Goal: Information Seeking & Learning: Compare options

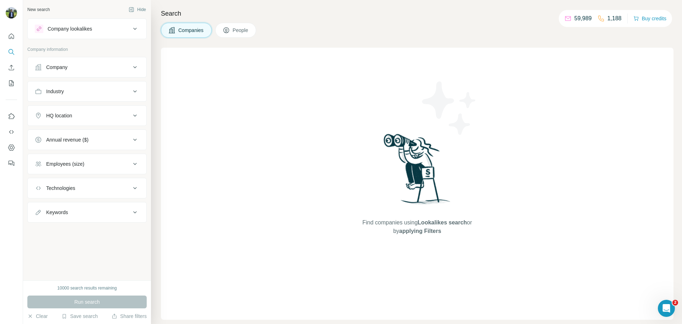
click at [105, 31] on div "Company lookalikes" at bounding box center [83, 29] width 96 height 9
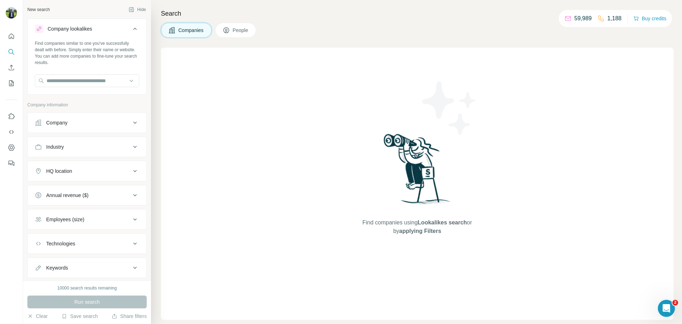
click at [28, 20] on button "Company lookalikes" at bounding box center [87, 30] width 119 height 20
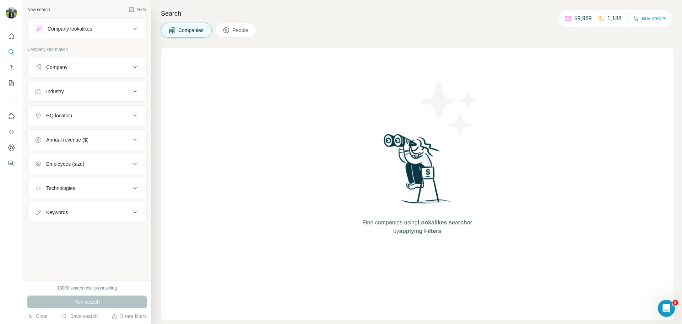
drag, startPoint x: 105, startPoint y: 31, endPoint x: 93, endPoint y: 33, distance: 12.0
click at [93, 33] on button "Company lookalikes" at bounding box center [87, 28] width 119 height 17
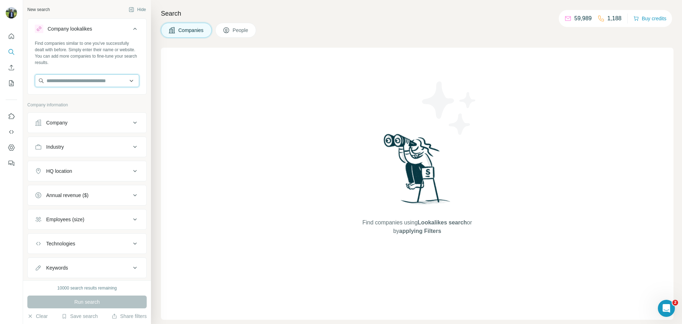
click at [77, 81] on input "text" at bounding box center [87, 80] width 105 height 13
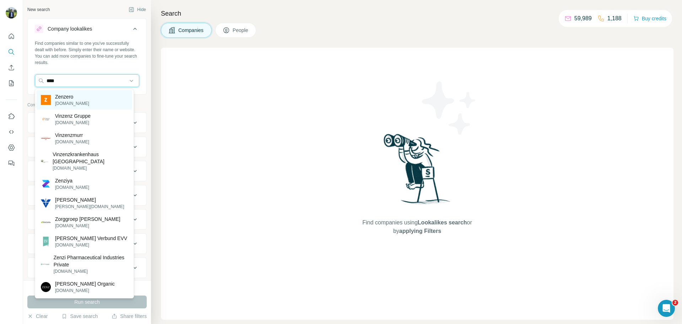
type input "****"
click at [59, 98] on p "Zenzero" at bounding box center [72, 96] width 34 height 7
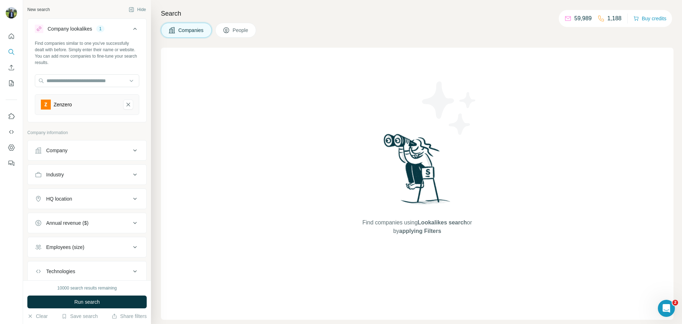
drag, startPoint x: 70, startPoint y: 202, endPoint x: 86, endPoint y: 198, distance: 17.3
click at [60, 197] on div "HQ location" at bounding box center [59, 198] width 26 height 7
click at [87, 215] on input "text" at bounding box center [87, 216] width 105 height 13
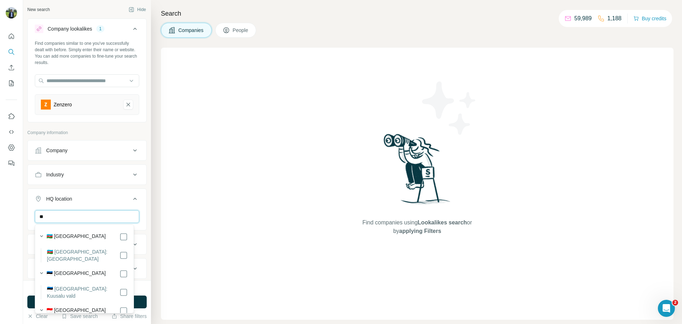
type input "*"
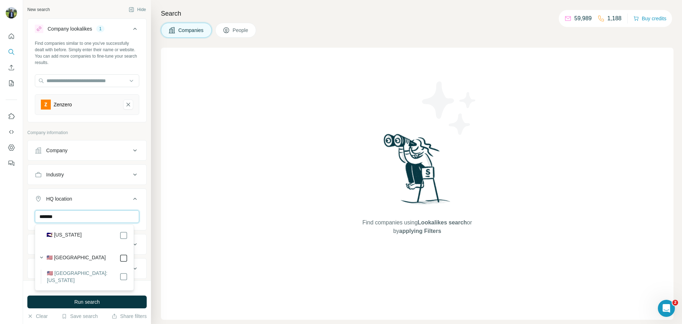
type input "*******"
click at [131, 201] on icon at bounding box center [135, 198] width 9 height 9
click at [102, 205] on button "HQ location 1" at bounding box center [87, 198] width 119 height 17
click at [101, 218] on input "text" at bounding box center [87, 216] width 105 height 13
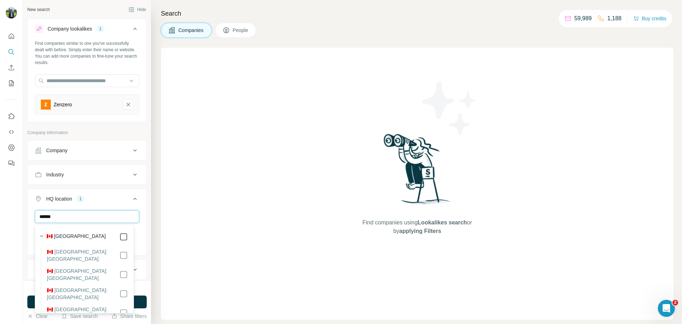
type input "******"
click at [128, 194] on button "HQ location 2" at bounding box center [87, 200] width 119 height 20
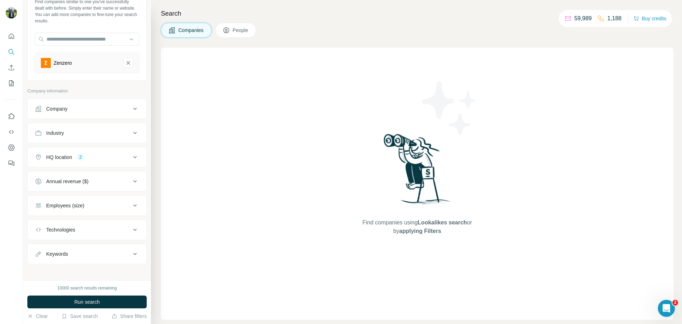
scroll to position [45, 0]
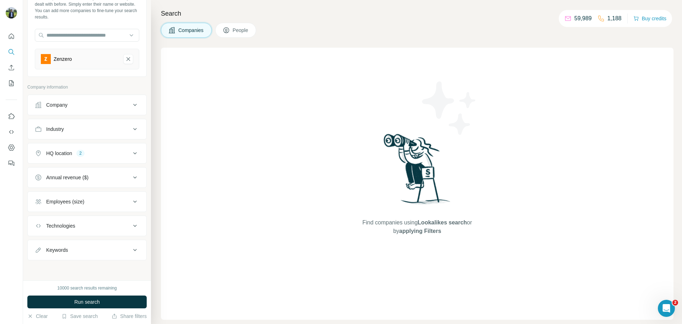
click at [84, 134] on button "Industry" at bounding box center [87, 129] width 119 height 17
click at [75, 147] on input at bounding box center [83, 147] width 88 height 8
type input "**********"
click at [131, 128] on icon at bounding box center [135, 129] width 9 height 9
click at [107, 134] on button "Industry" at bounding box center [87, 129] width 119 height 17
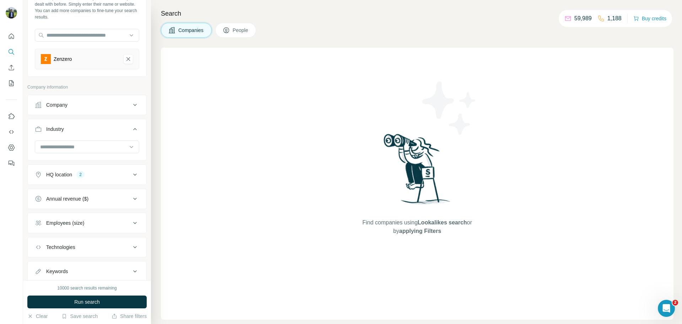
click at [90, 140] on button "Industry" at bounding box center [87, 131] width 119 height 20
click at [86, 134] on button "Industry" at bounding box center [87, 129] width 119 height 17
click at [80, 143] on div at bounding box center [83, 147] width 88 height 12
type input "**"
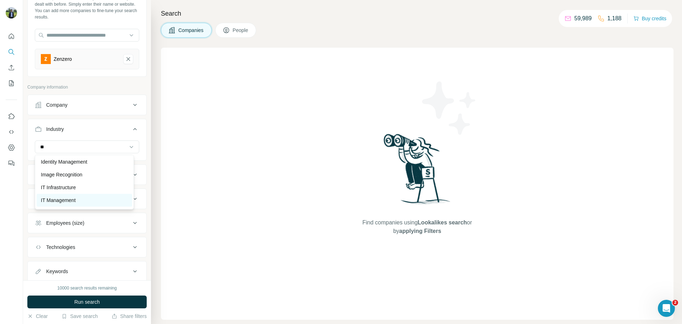
click at [70, 198] on p "IT Management" at bounding box center [58, 200] width 35 height 7
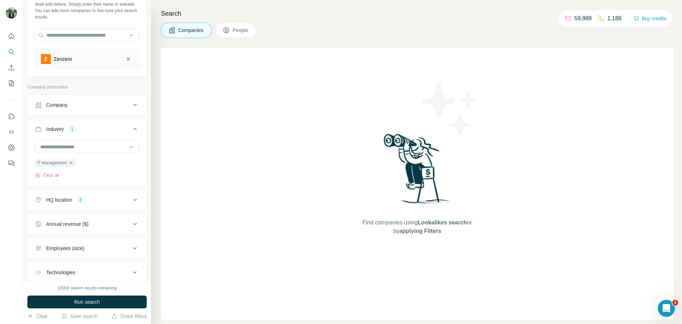
click at [194, 167] on div "Find companies using Lookalikes search or by applying Filters" at bounding box center [417, 184] width 513 height 272
click at [112, 301] on button "Run search" at bounding box center [86, 301] width 119 height 13
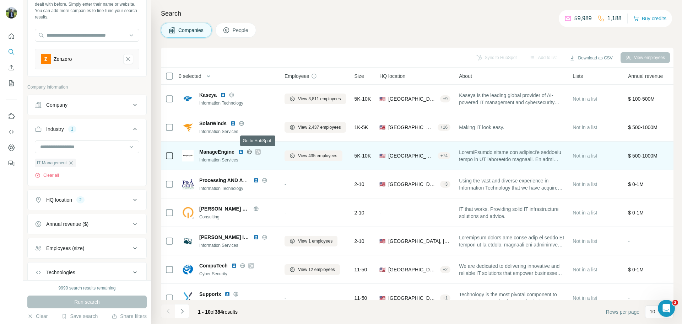
click at [258, 151] on icon at bounding box center [258, 152] width 4 height 4
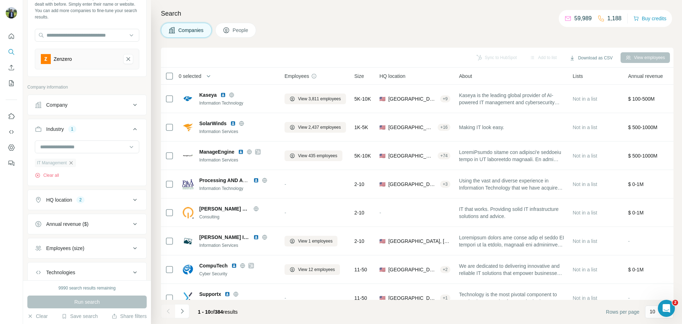
click at [73, 161] on icon "button" at bounding box center [71, 163] width 6 height 6
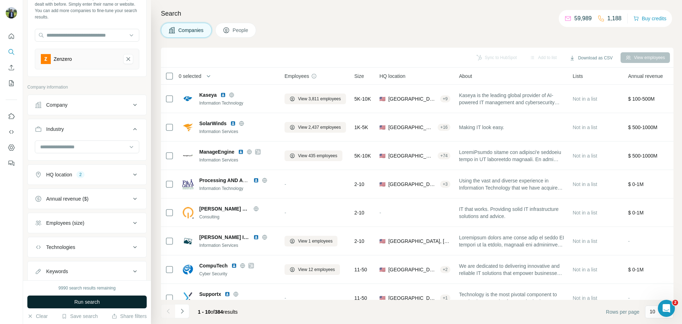
click at [78, 301] on span "Run search" at bounding box center [87, 301] width 26 height 7
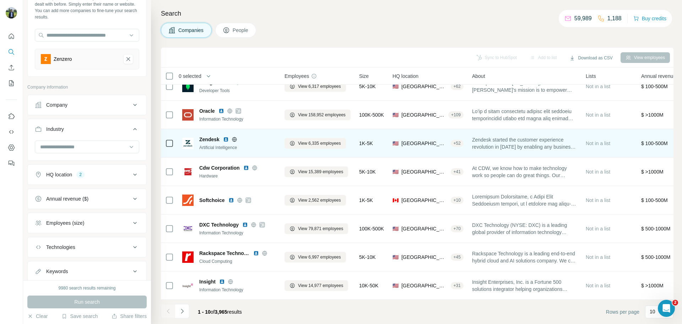
scroll to position [73, 0]
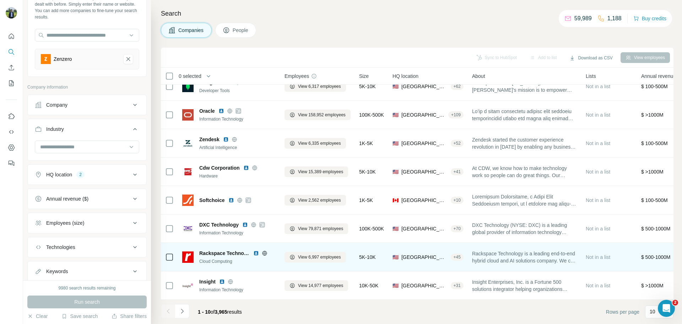
click at [256, 250] on img at bounding box center [256, 253] width 6 height 6
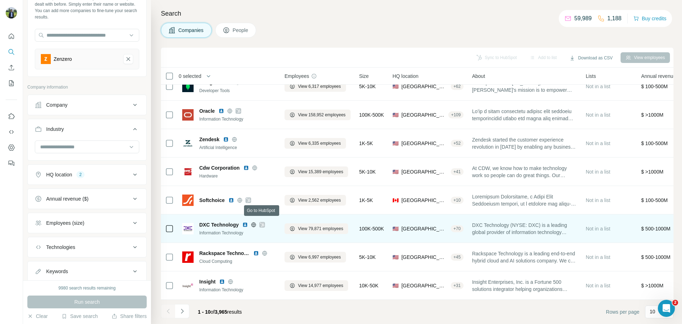
click at [263, 222] on icon at bounding box center [262, 225] width 4 height 6
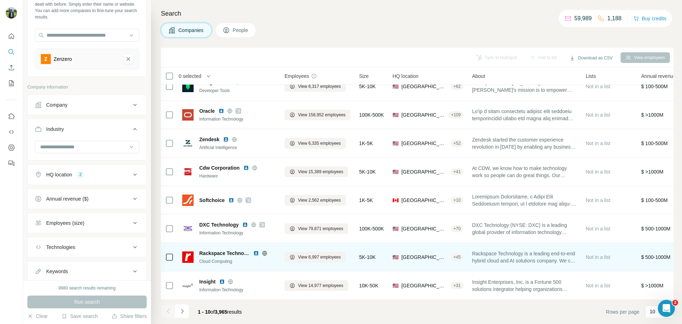
scroll to position [73, 0]
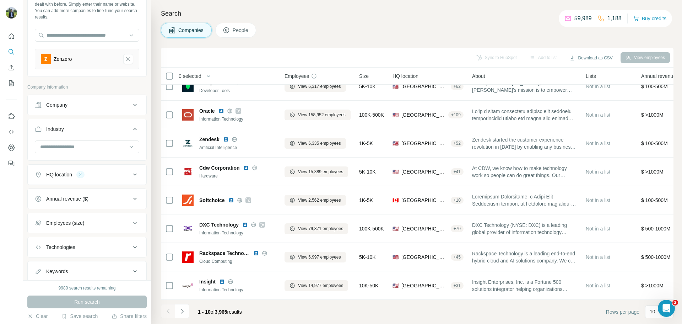
click at [105, 206] on button "Annual revenue ($)" at bounding box center [87, 198] width 119 height 17
click at [43, 224] on icon at bounding box center [39, 227] width 9 height 9
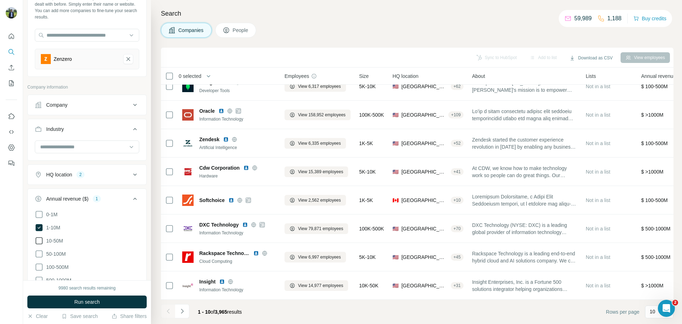
click at [42, 236] on icon at bounding box center [39, 240] width 9 height 9
click at [38, 253] on icon at bounding box center [39, 254] width 9 height 9
click at [40, 294] on div "9980 search results remaining Run search Clear Save search Share filters" at bounding box center [87, 302] width 128 height 44
click at [41, 297] on button "Run search" at bounding box center [86, 301] width 119 height 13
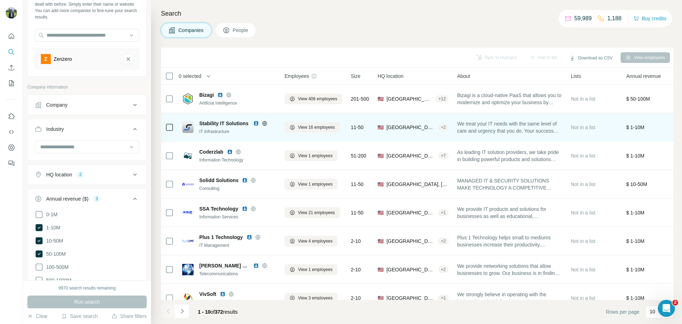
click at [256, 122] on img at bounding box center [256, 124] width 6 height 6
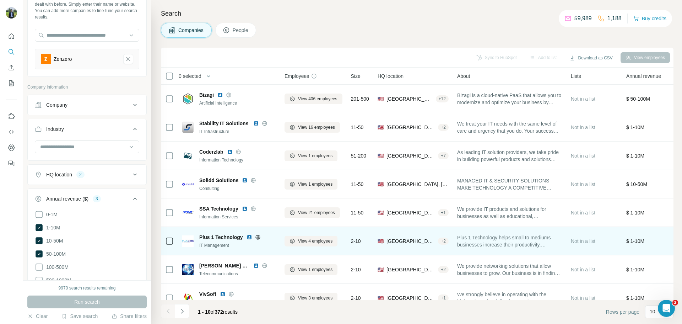
scroll to position [30, 0]
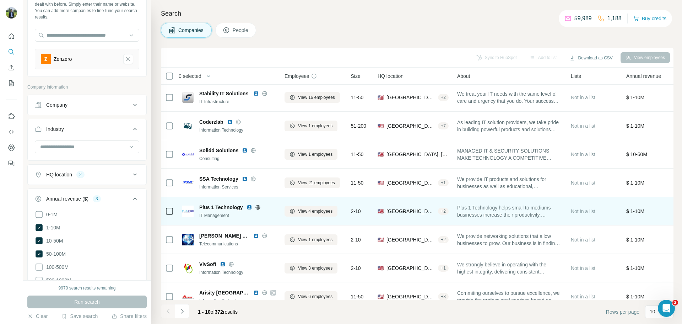
click at [250, 207] on img at bounding box center [250, 207] width 6 height 6
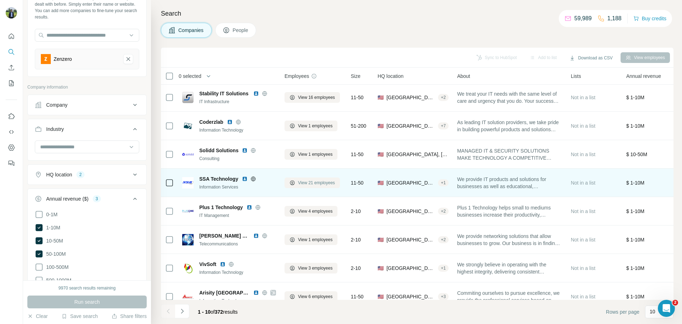
scroll to position [73, 0]
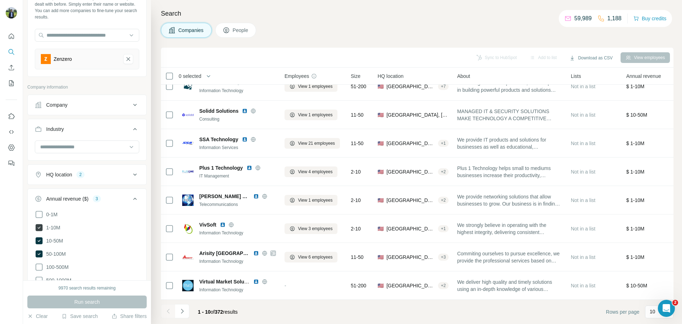
click at [37, 228] on icon at bounding box center [39, 227] width 7 height 7
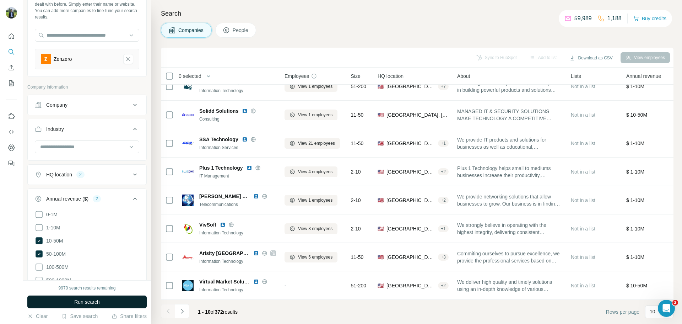
click at [64, 300] on button "Run search" at bounding box center [86, 301] width 119 height 13
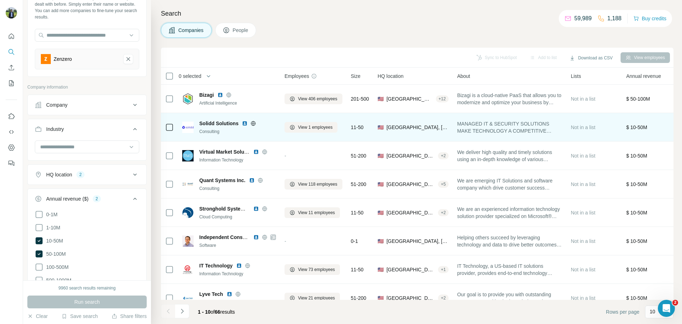
click at [246, 124] on img at bounding box center [245, 124] width 6 height 6
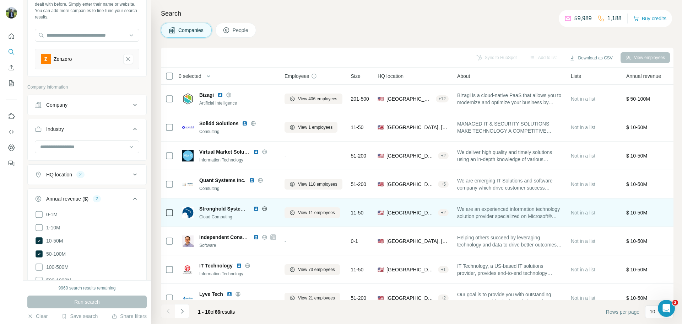
click at [254, 209] on img at bounding box center [256, 209] width 6 height 6
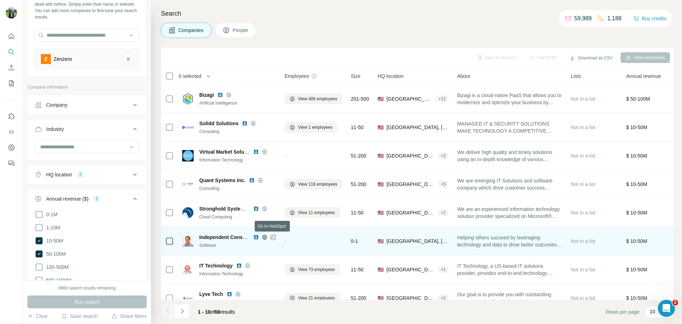
click at [272, 238] on icon at bounding box center [273, 237] width 4 height 6
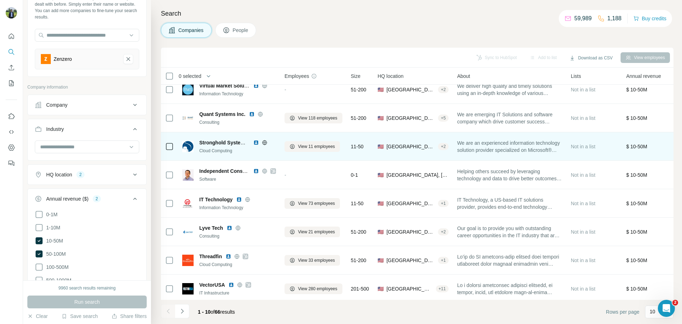
scroll to position [69, 0]
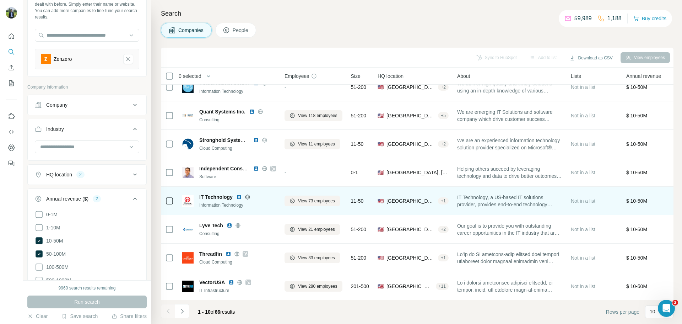
click at [238, 198] on img at bounding box center [239, 197] width 6 height 6
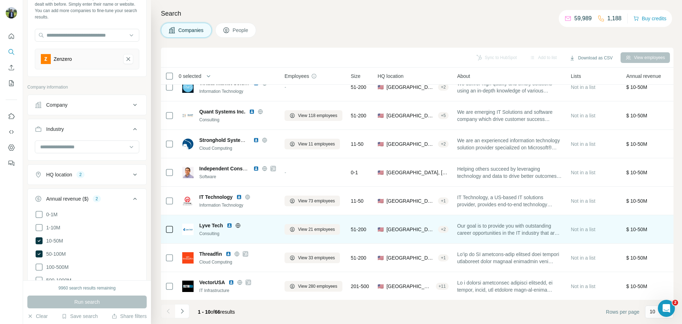
click at [230, 225] on img at bounding box center [230, 226] width 6 height 6
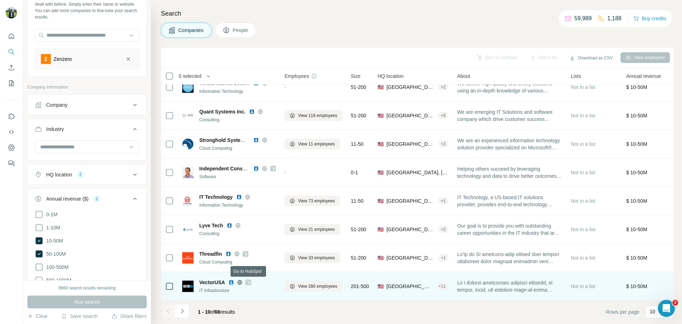
click at [249, 284] on icon at bounding box center [248, 282] width 4 height 6
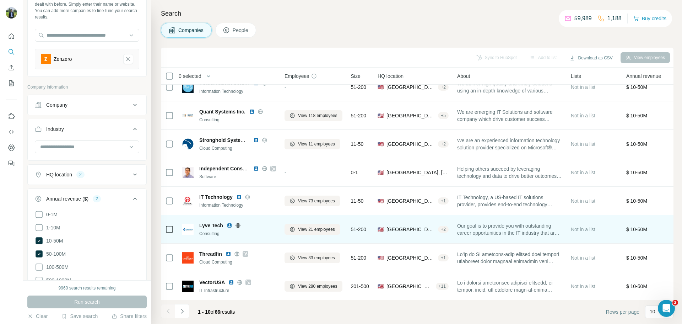
scroll to position [73, 0]
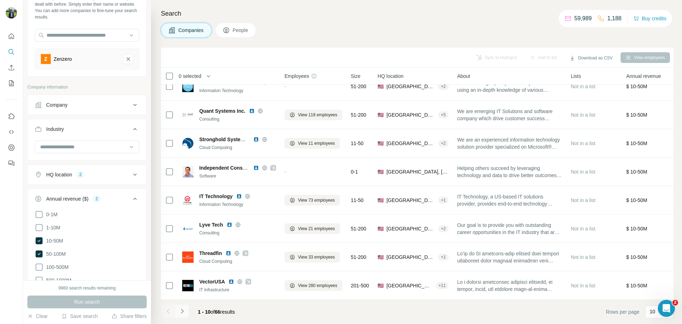
click at [183, 308] on icon "Navigate to next page" at bounding box center [182, 310] width 7 height 7
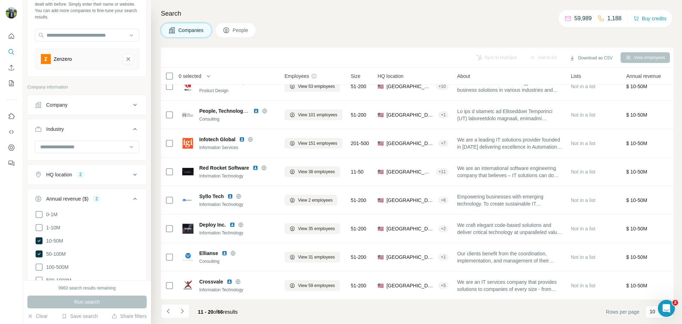
scroll to position [0, 0]
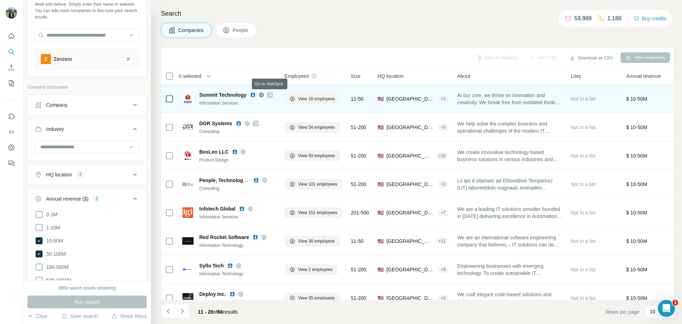
click at [269, 97] on icon at bounding box center [270, 95] width 4 height 6
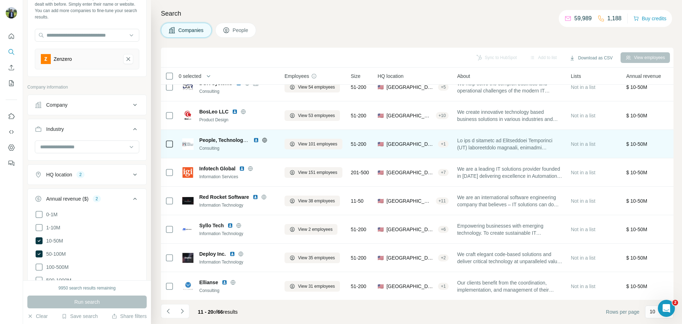
scroll to position [41, 0]
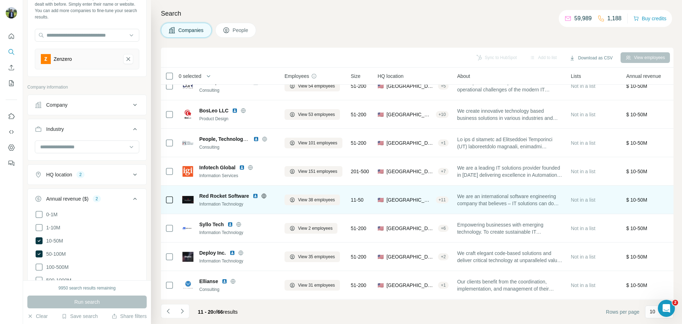
click at [257, 196] on img at bounding box center [256, 196] width 6 height 6
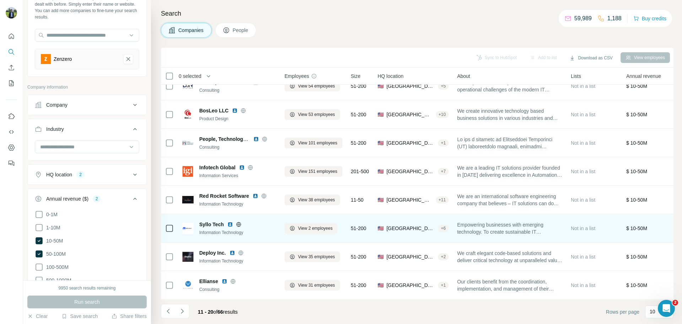
scroll to position [73, 0]
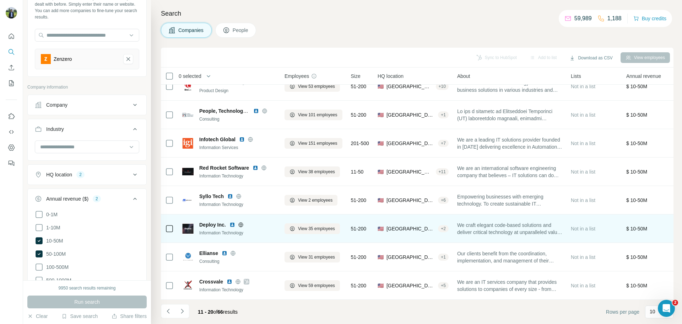
click at [232, 222] on img at bounding box center [233, 225] width 6 height 6
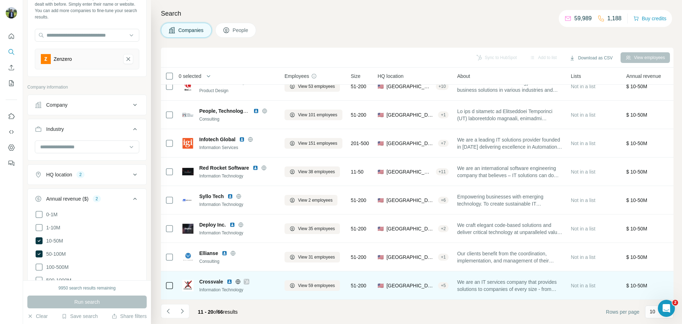
click at [242, 279] on div at bounding box center [238, 282] width 23 height 6
click at [243, 279] on div at bounding box center [238, 282] width 23 height 6
click at [245, 279] on icon at bounding box center [247, 282] width 4 height 6
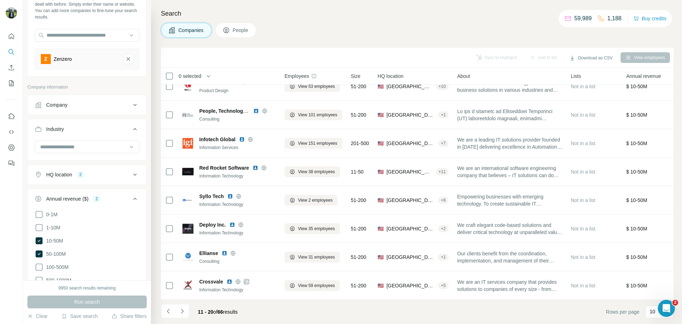
click at [190, 312] on div "11 - 20 of 66 results" at bounding box center [202, 312] width 82 height 16
click at [184, 310] on icon "Navigate to next page" at bounding box center [182, 310] width 7 height 7
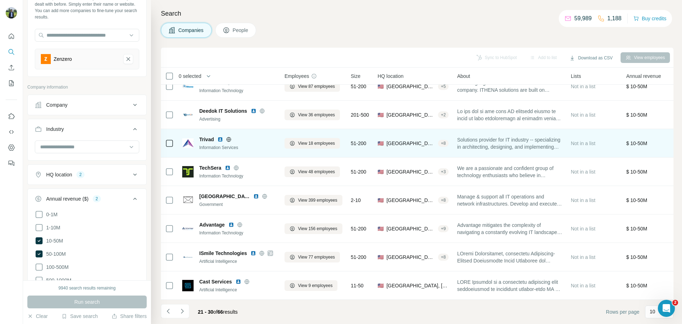
scroll to position [0, 0]
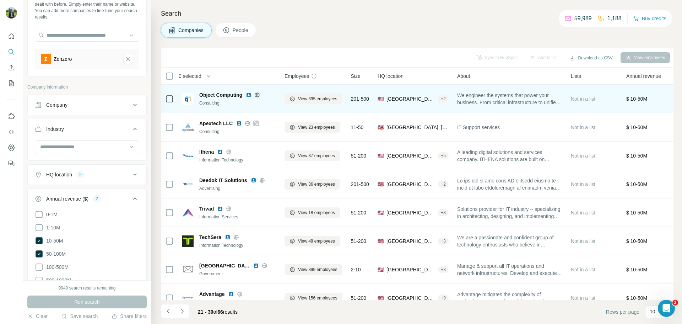
click at [250, 97] on img at bounding box center [249, 95] width 6 height 6
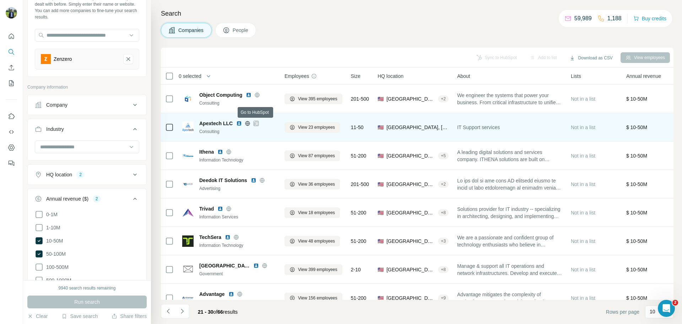
click at [255, 121] on icon at bounding box center [256, 124] width 4 height 6
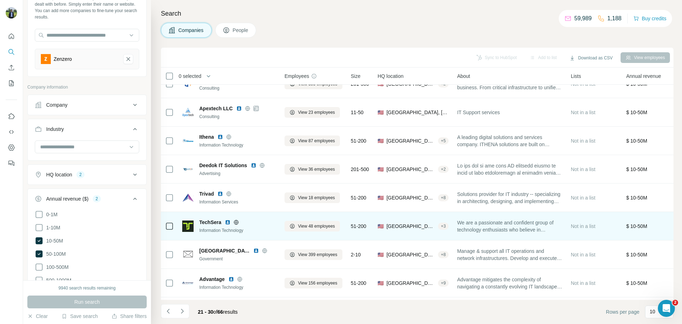
scroll to position [15, 0]
click at [229, 221] on img at bounding box center [228, 222] width 6 height 6
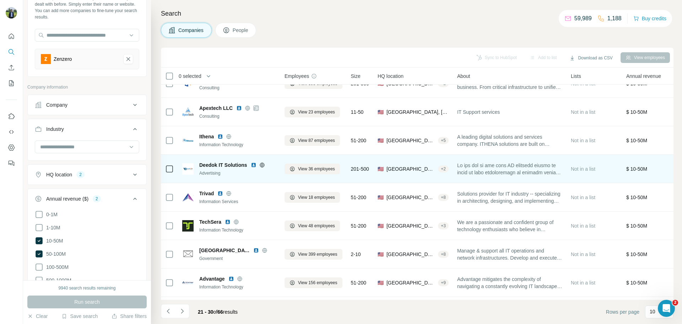
scroll to position [73, 0]
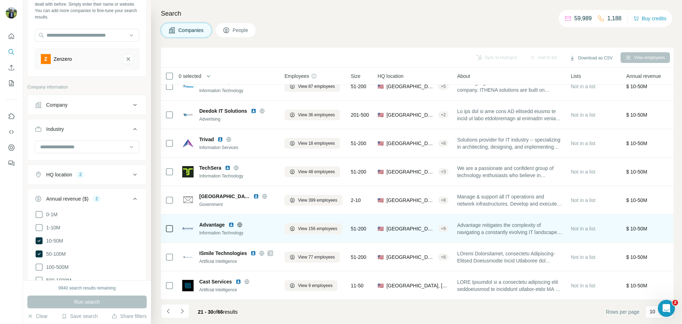
click at [231, 223] on img at bounding box center [232, 225] width 6 height 6
click at [231, 222] on img at bounding box center [232, 225] width 6 height 6
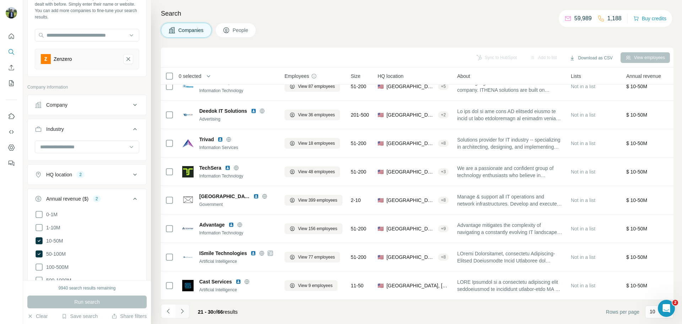
click at [180, 308] on icon "Navigate to next page" at bounding box center [182, 310] width 7 height 7
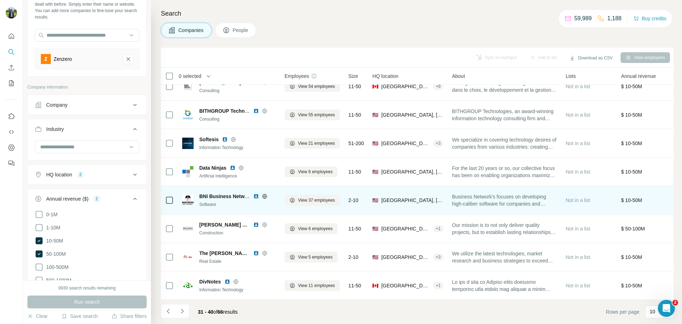
scroll to position [0, 0]
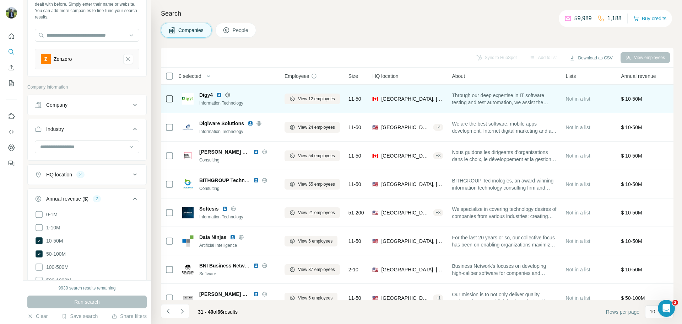
click at [221, 95] on img at bounding box center [219, 95] width 6 height 6
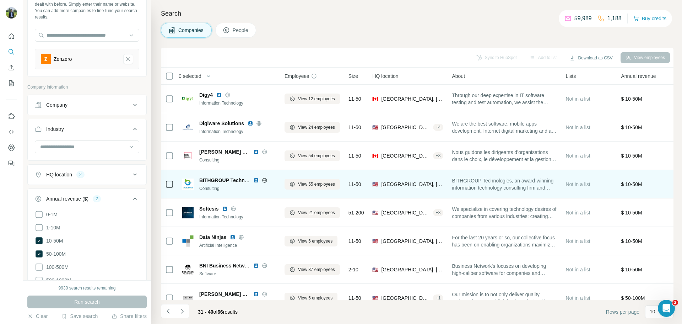
scroll to position [73, 0]
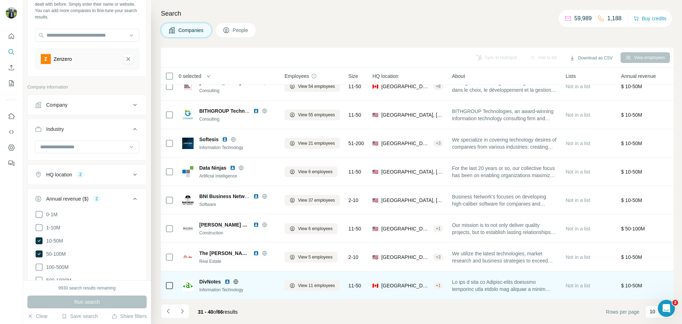
click at [227, 279] on img at bounding box center [228, 282] width 6 height 6
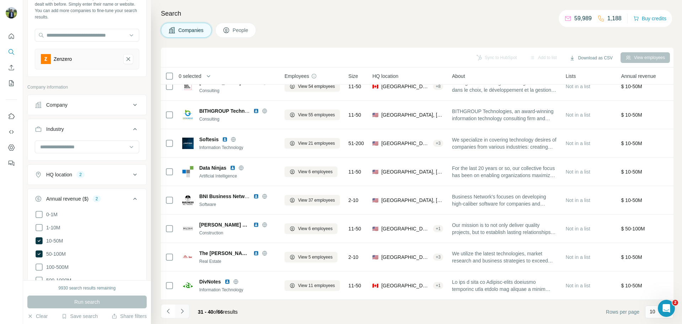
click at [189, 307] on button "Navigate to next page" at bounding box center [182, 311] width 14 height 14
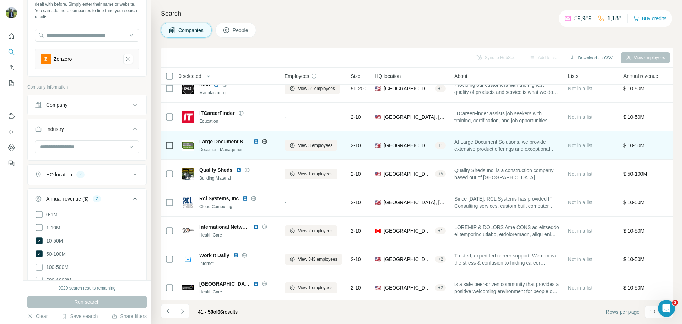
scroll to position [68, 0]
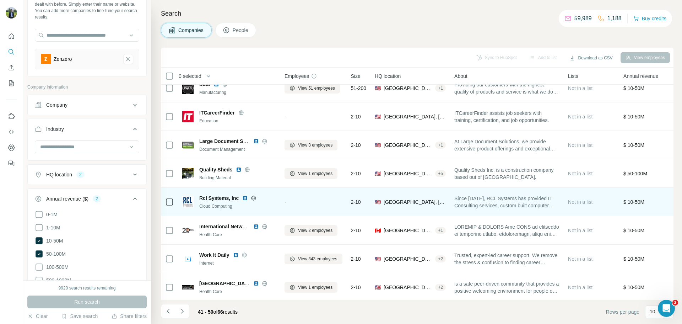
click at [245, 200] on img at bounding box center [245, 198] width 6 height 6
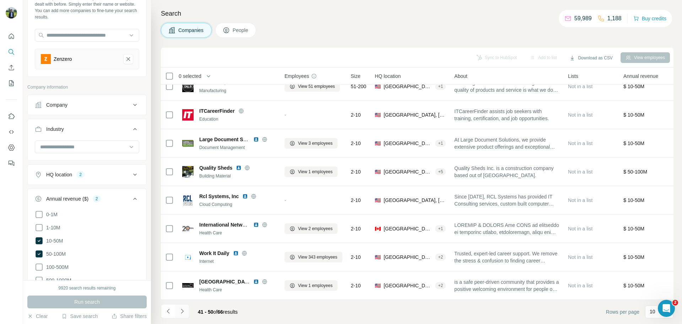
click at [186, 311] on icon "Navigate to next page" at bounding box center [182, 310] width 7 height 7
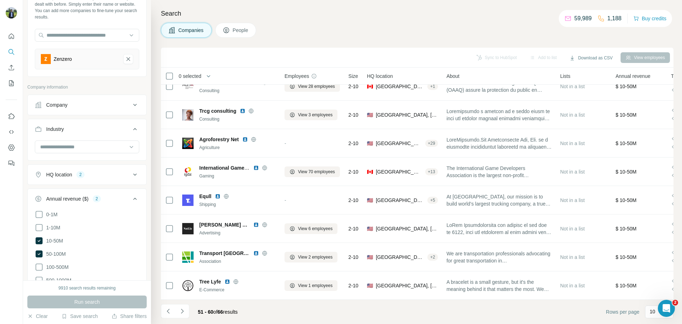
click at [183, 322] on footer "51 - 60 of 66 results Rows per page 10" at bounding box center [417, 312] width 513 height 24
click at [181, 306] on button "Navigate to next page" at bounding box center [182, 311] width 14 height 14
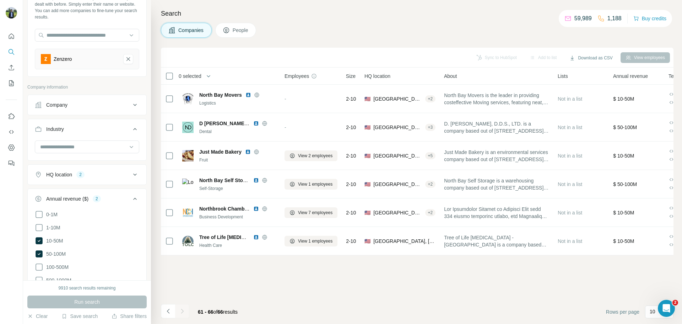
click at [182, 309] on div at bounding box center [182, 311] width 14 height 14
click at [174, 63] on div "Sync to HubSpot Add to list Download as CSV View employees" at bounding box center [418, 57] width 506 height 12
click at [125, 57] on icon "Zenzero-remove-button" at bounding box center [128, 58] width 6 height 7
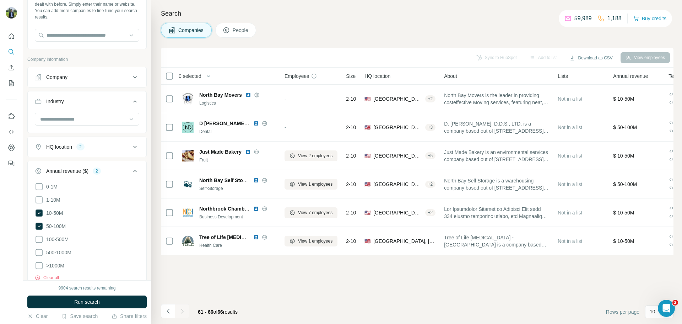
click at [102, 43] on div "Find companies similar to one you've successfully dealt with before. Simply ent…" at bounding box center [87, 21] width 119 height 53
click at [101, 43] on div at bounding box center [87, 36] width 105 height 14
click at [102, 38] on input "text" at bounding box center [87, 35] width 105 height 13
paste input "**********"
type input "**********"
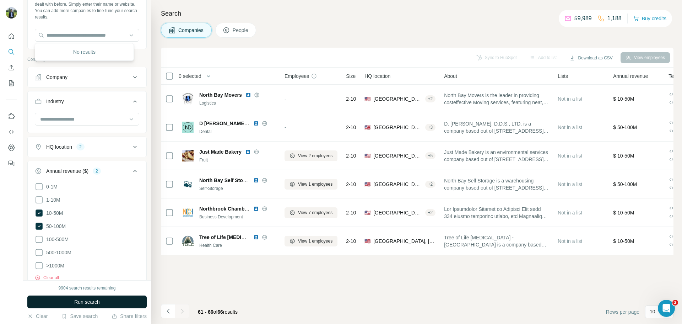
click at [80, 300] on span "Run search" at bounding box center [87, 301] width 26 height 7
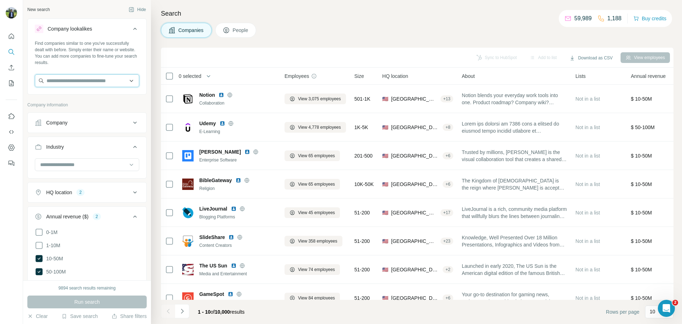
click at [99, 86] on input "text" at bounding box center [87, 80] width 105 height 13
type input "******"
click at [122, 77] on input "******" at bounding box center [87, 80] width 105 height 13
click at [128, 82] on input "******" at bounding box center [87, 80] width 105 height 13
click at [134, 25] on button "Company lookalikes" at bounding box center [87, 30] width 119 height 20
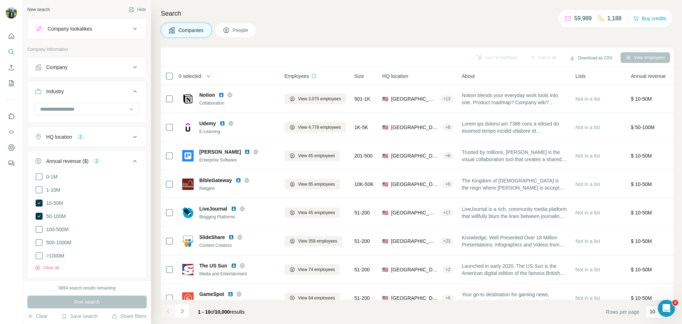
click at [133, 25] on icon at bounding box center [135, 29] width 9 height 9
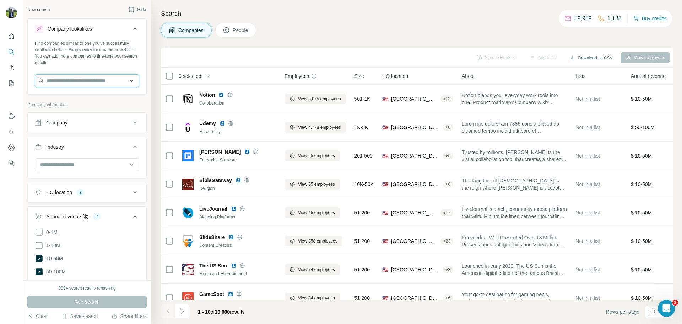
click at [85, 81] on input "text" at bounding box center [87, 80] width 105 height 13
click at [65, 81] on input "text" at bounding box center [87, 80] width 105 height 13
click at [410, 19] on div "Search Companies People Sync to HubSpot Add to list Download as CSV View employ…" at bounding box center [416, 162] width 531 height 324
paste input "********"
type input "********"
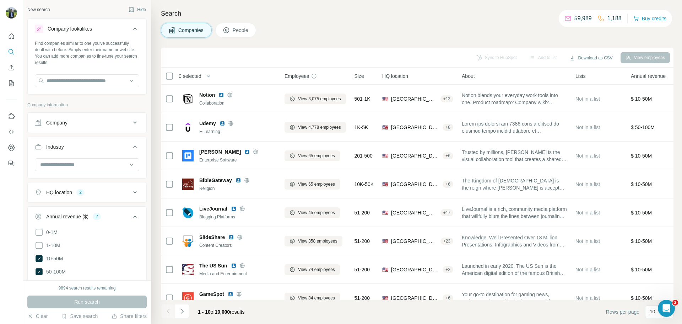
click at [143, 90] on div "New search Hide Company lookalikes Find companies similar to one you've success…" at bounding box center [87, 140] width 128 height 280
click at [109, 81] on input "text" at bounding box center [87, 80] width 105 height 13
type input "*"
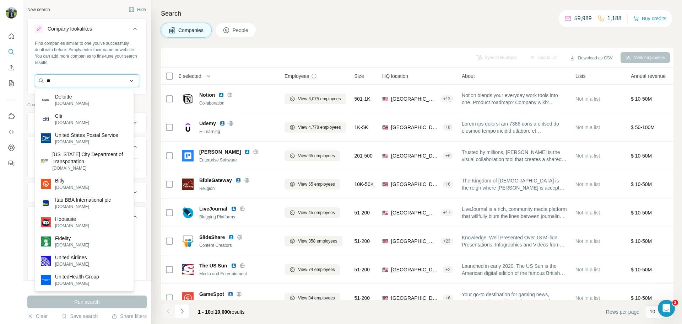
type input "*"
click at [105, 79] on input "**" at bounding box center [87, 80] width 105 height 13
click at [87, 80] on input "**" at bounding box center [87, 80] width 105 height 13
type input "*"
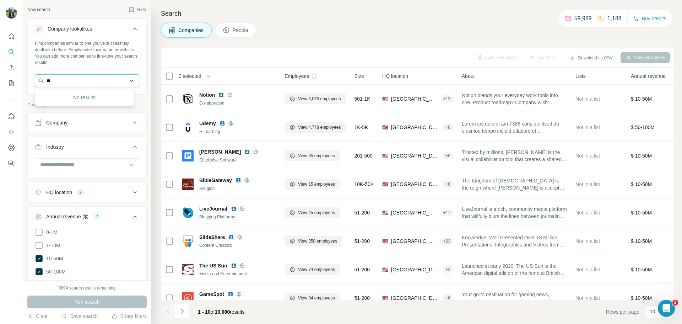
type input "*"
paste input "**********"
type input "**********"
click at [140, 66] on div "Find companies similar to one you've successfully dealt with before. Simply ent…" at bounding box center [87, 66] width 119 height 53
click at [130, 40] on div "Find companies similar to one you've successfully dealt with before. Simply ent…" at bounding box center [87, 53] width 105 height 26
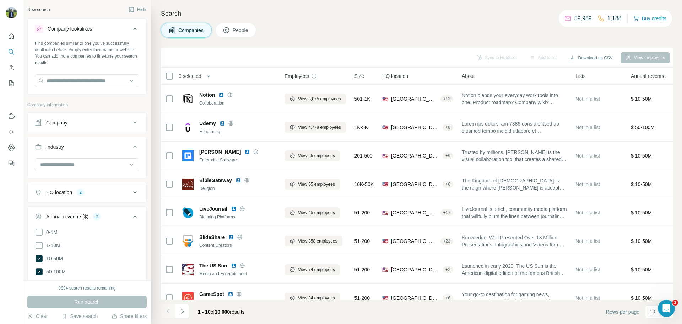
click at [131, 32] on icon at bounding box center [135, 29] width 9 height 9
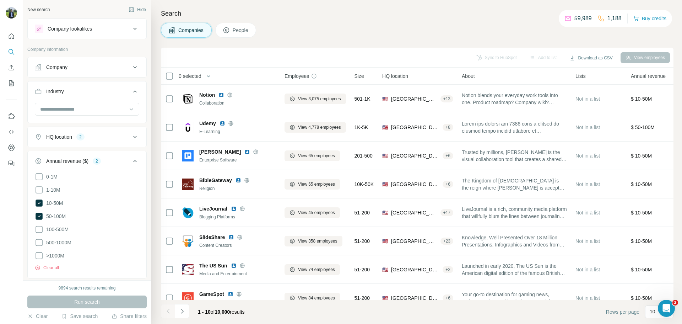
click at [108, 27] on div "Company lookalikes" at bounding box center [83, 29] width 96 height 9
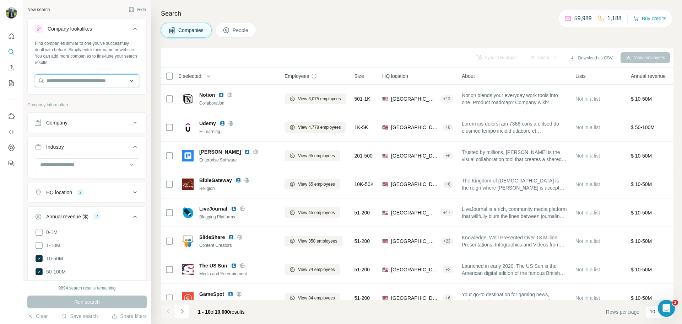
click at [85, 85] on input "text" at bounding box center [87, 80] width 105 height 13
drag, startPoint x: 85, startPoint y: 85, endPoint x: 69, endPoint y: 87, distance: 16.1
click at [69, 87] on input "text" at bounding box center [87, 80] width 105 height 13
paste input "**********"
type input "**********"
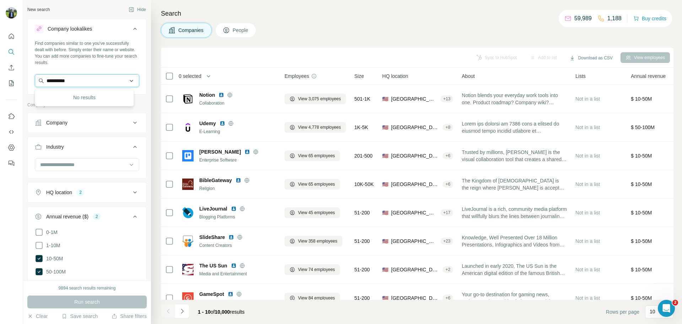
click at [126, 81] on input "**********" at bounding box center [87, 80] width 105 height 13
click at [139, 79] on div "Find companies similar to one you've successfully dealt with before. Simply ent…" at bounding box center [87, 66] width 119 height 53
click at [105, 78] on input "text" at bounding box center [87, 80] width 105 height 13
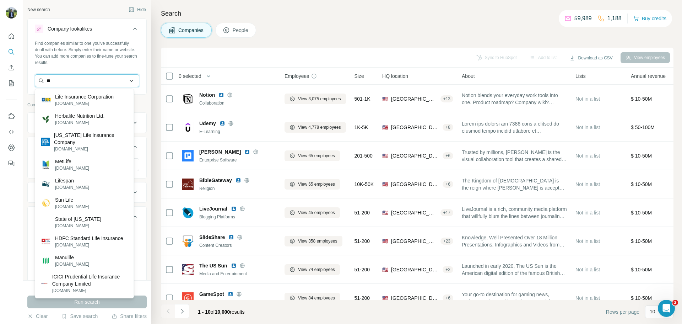
type input "*"
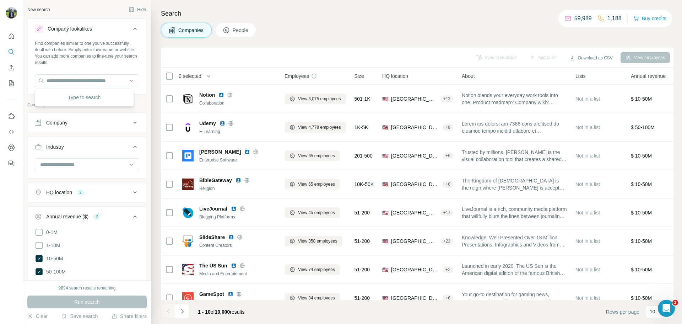
click at [294, 49] on div "Sync to HubSpot Add to list Download as CSV View employees" at bounding box center [417, 58] width 513 height 20
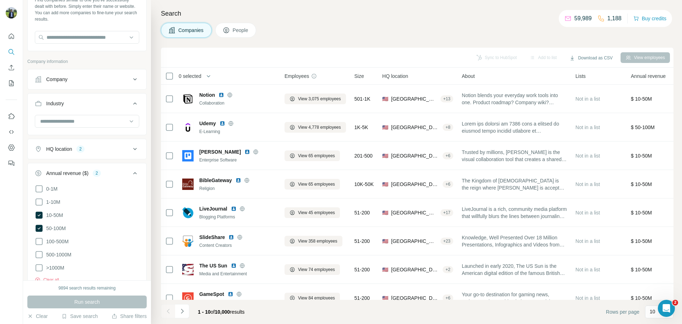
scroll to position [44, 0]
click at [110, 98] on button "Industry" at bounding box center [87, 105] width 119 height 20
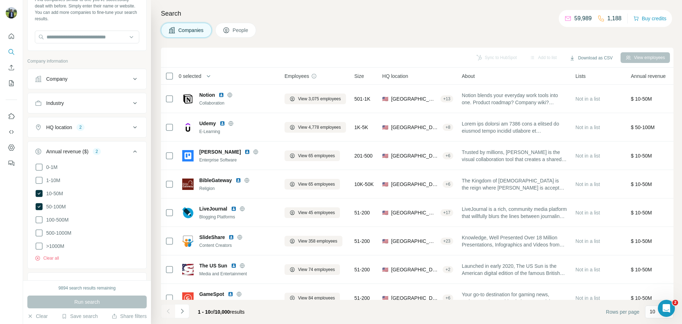
click at [102, 102] on div "Industry" at bounding box center [83, 103] width 96 height 7
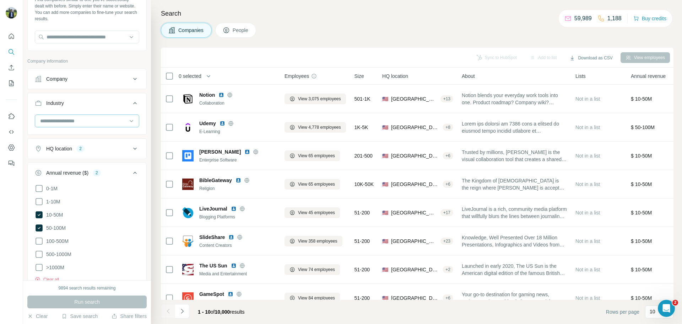
click at [92, 119] on input at bounding box center [83, 121] width 88 height 8
click at [80, 146] on div "Cloud Security" at bounding box center [84, 142] width 87 height 7
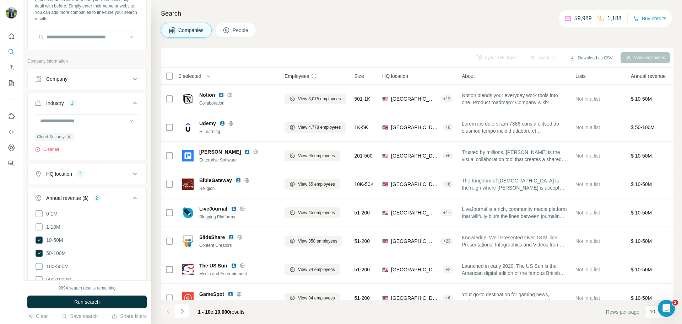
click at [112, 106] on div "Industry 1" at bounding box center [83, 103] width 96 height 7
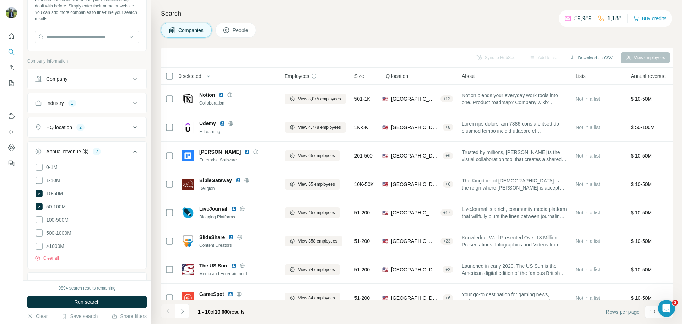
click at [105, 102] on div "Industry 1" at bounding box center [83, 103] width 96 height 7
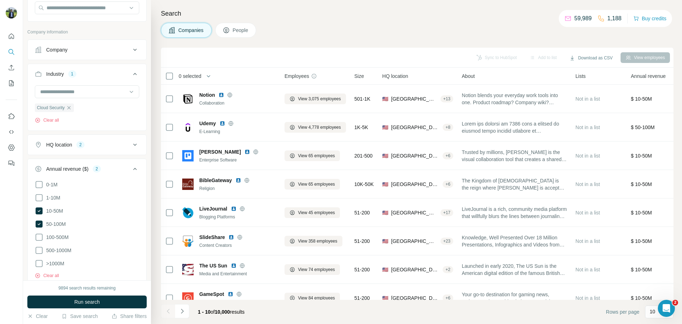
scroll to position [70, 0]
click at [110, 76] on div "Industry 1" at bounding box center [83, 77] width 96 height 7
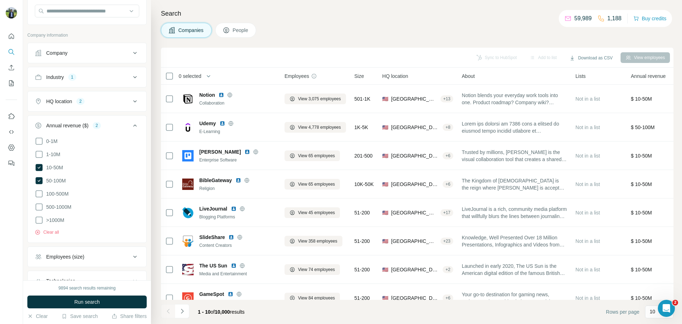
click at [110, 76] on div "Industry 1" at bounding box center [83, 77] width 96 height 7
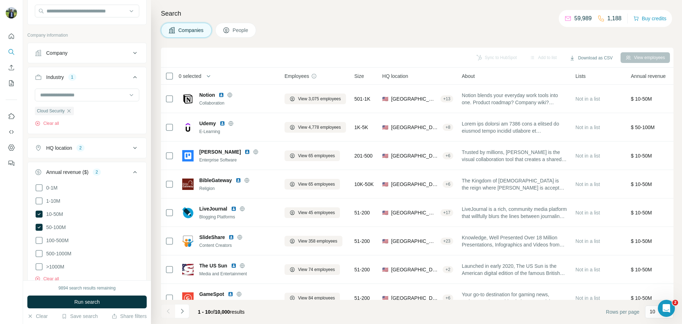
click at [103, 147] on div "HQ location 2" at bounding box center [83, 147] width 96 height 7
click at [102, 149] on div "HQ location 2" at bounding box center [83, 147] width 96 height 7
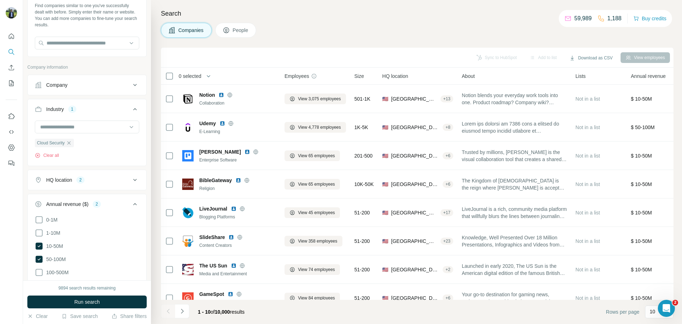
scroll to position [38, 0]
click at [111, 103] on button "Industry 1" at bounding box center [87, 111] width 119 height 20
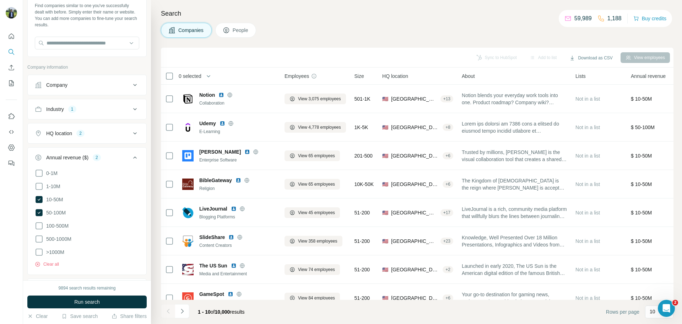
click at [111, 103] on button "Industry 1" at bounding box center [87, 109] width 119 height 17
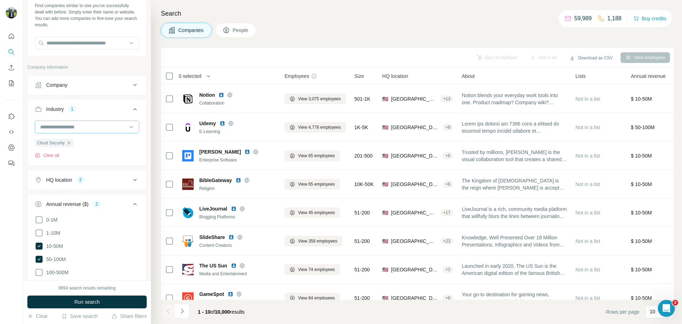
click at [111, 124] on input at bounding box center [83, 127] width 88 height 8
click at [87, 147] on div "Information Technology" at bounding box center [85, 140] width 96 height 13
click at [76, 299] on span "Run search" at bounding box center [87, 301] width 26 height 7
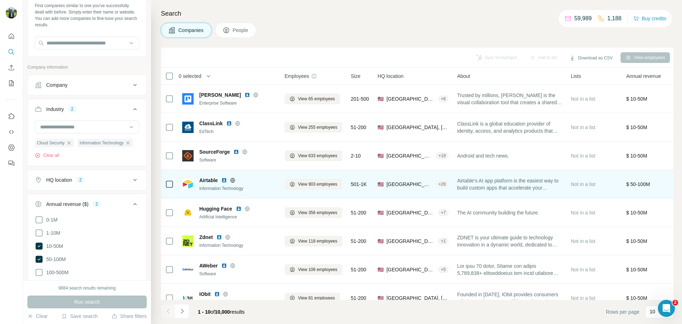
click at [226, 179] on img at bounding box center [224, 180] width 6 height 6
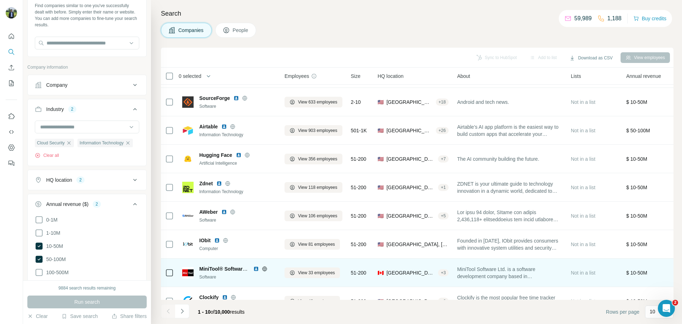
scroll to position [73, 0]
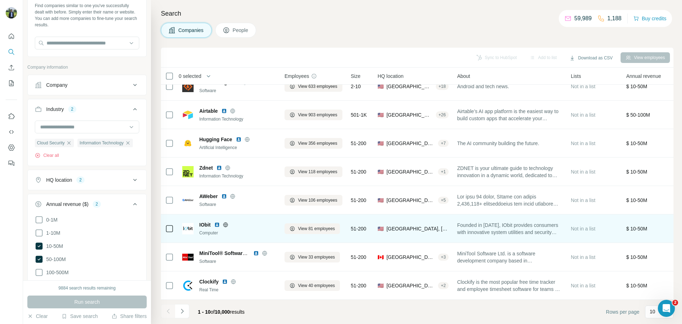
click at [216, 222] on img at bounding box center [217, 225] width 6 height 6
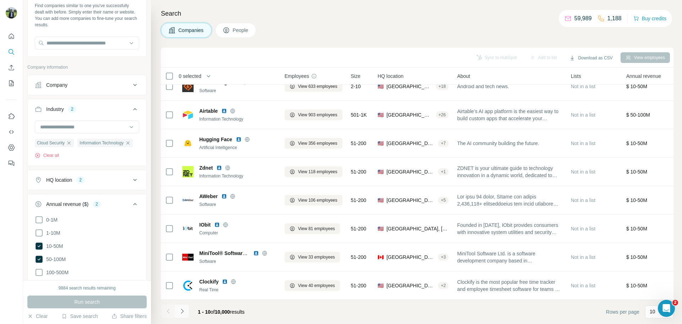
click at [182, 306] on button "Navigate to next page" at bounding box center [182, 311] width 14 height 14
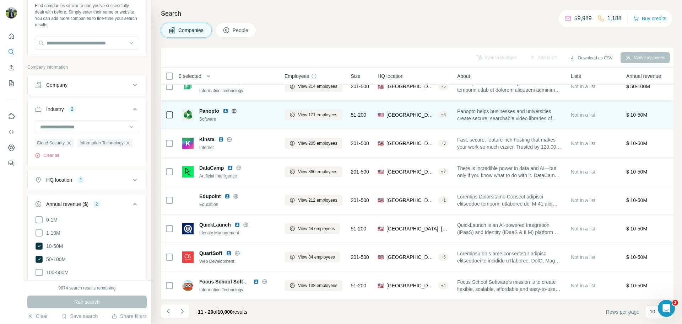
scroll to position [0, 0]
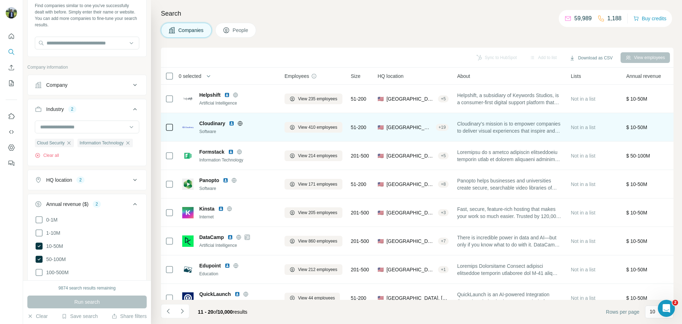
click at [232, 123] on img at bounding box center [232, 124] width 6 height 6
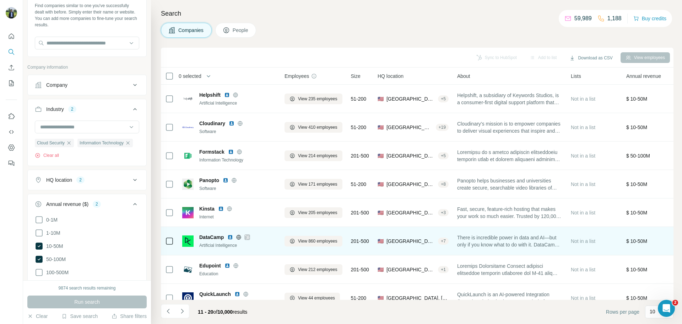
scroll to position [73, 0]
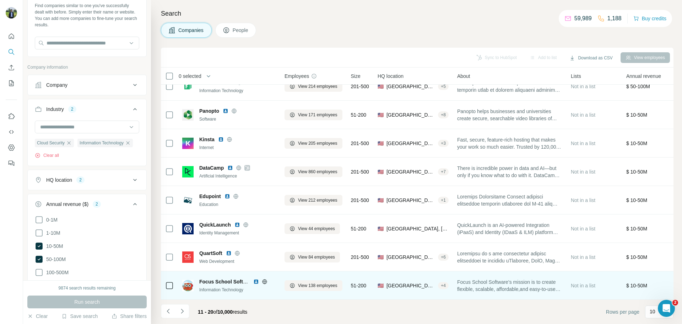
click at [255, 279] on img at bounding box center [256, 282] width 6 height 6
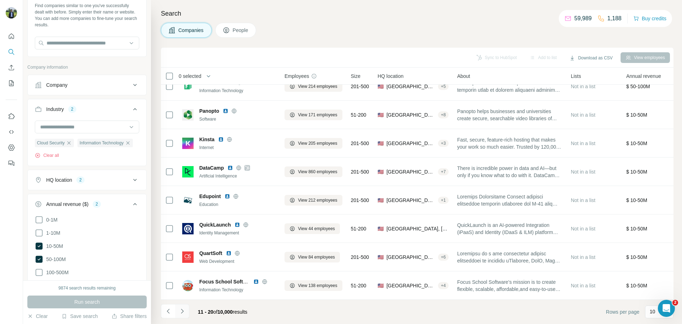
click at [181, 312] on icon "Navigate to next page" at bounding box center [182, 310] width 7 height 7
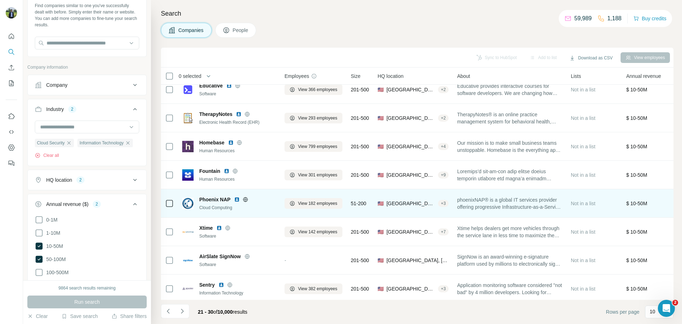
scroll to position [10, 0]
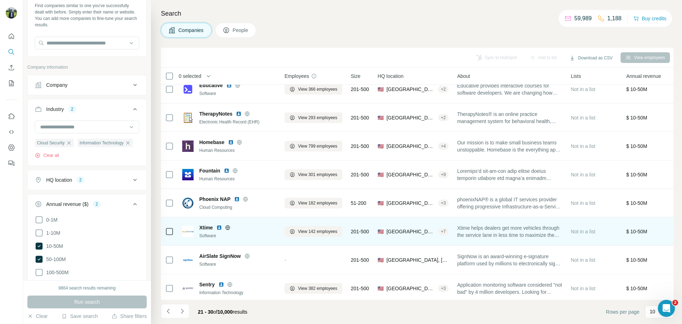
click at [220, 227] on img at bounding box center [219, 228] width 6 height 6
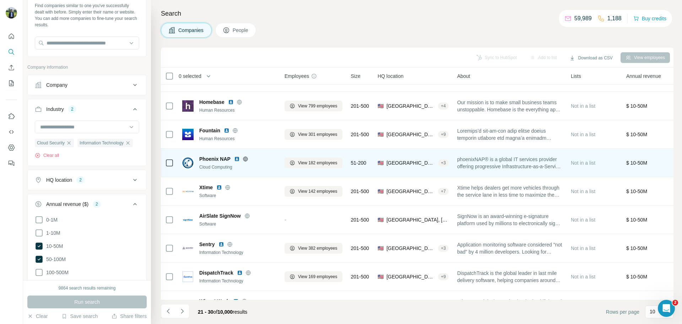
scroll to position [50, 0]
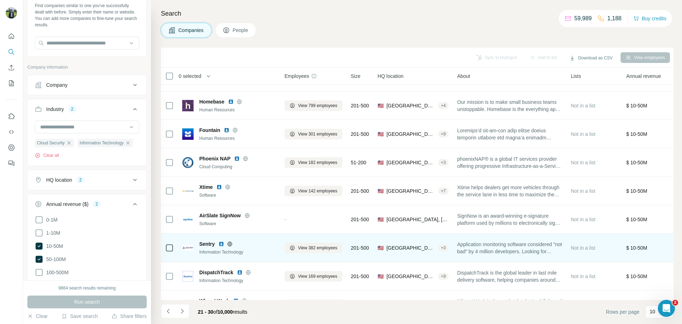
click at [222, 244] on img at bounding box center [222, 244] width 6 height 6
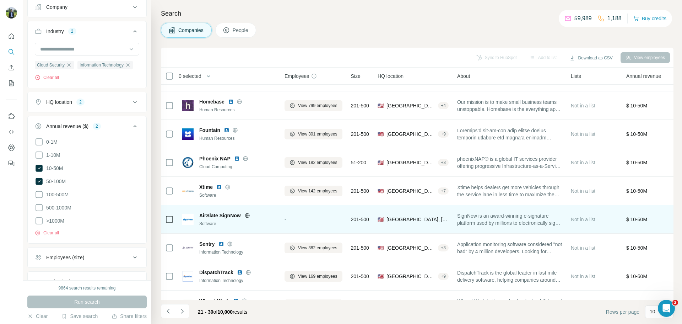
scroll to position [73, 0]
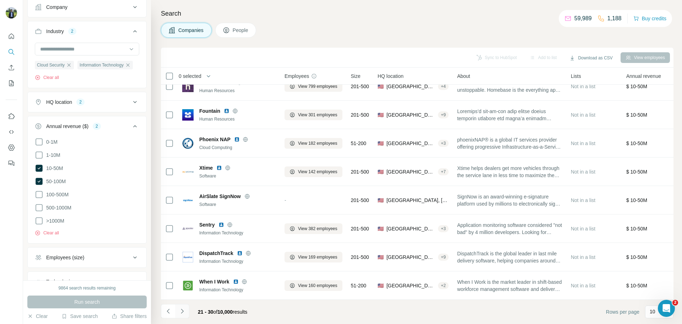
click at [180, 309] on icon "Navigate to next page" at bounding box center [182, 310] width 7 height 7
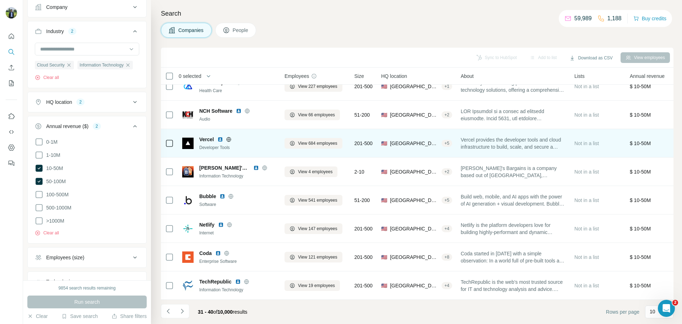
scroll to position [0, 0]
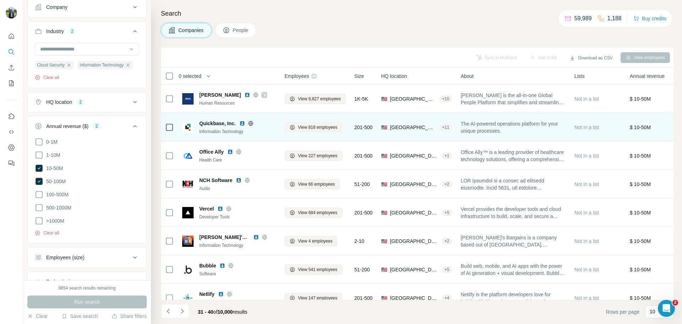
click at [244, 123] on img at bounding box center [243, 124] width 6 height 6
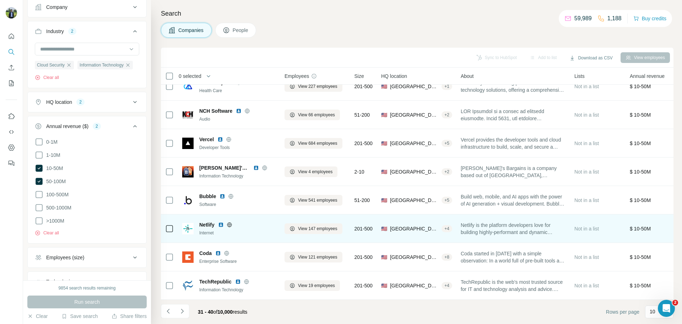
scroll to position [73, 0]
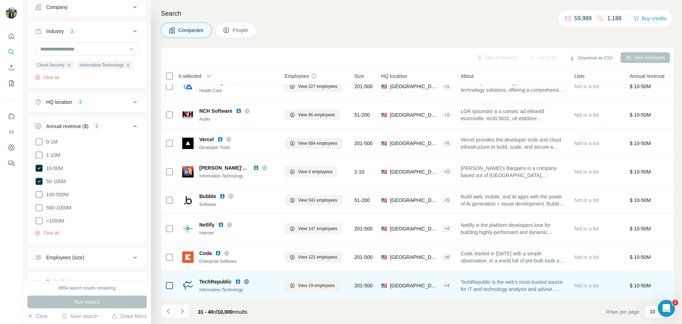
click at [238, 279] on img at bounding box center [238, 282] width 6 height 6
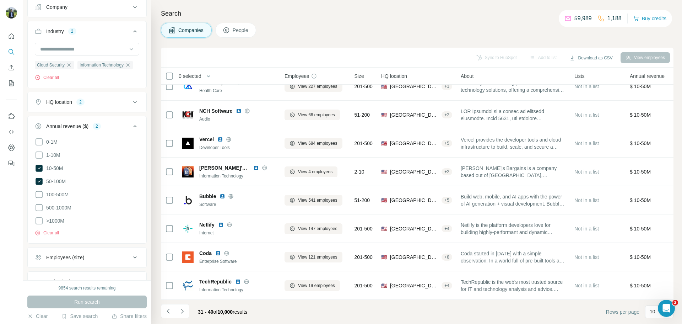
click at [190, 312] on div "31 - 40 of 10,000 results" at bounding box center [207, 312] width 92 height 16
click at [188, 311] on button "Navigate to next page" at bounding box center [182, 311] width 14 height 14
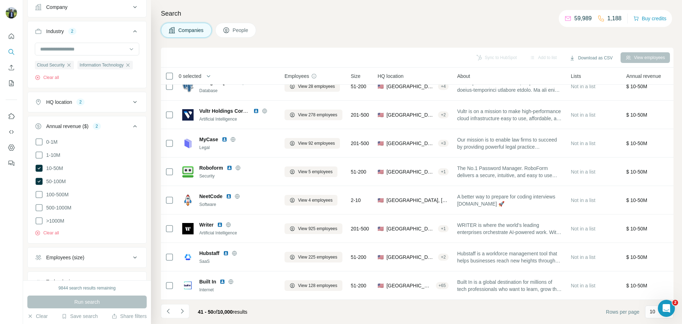
scroll to position [0, 0]
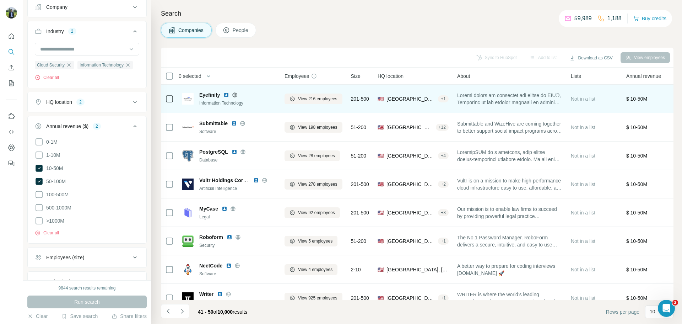
click at [225, 94] on img at bounding box center [227, 95] width 6 height 6
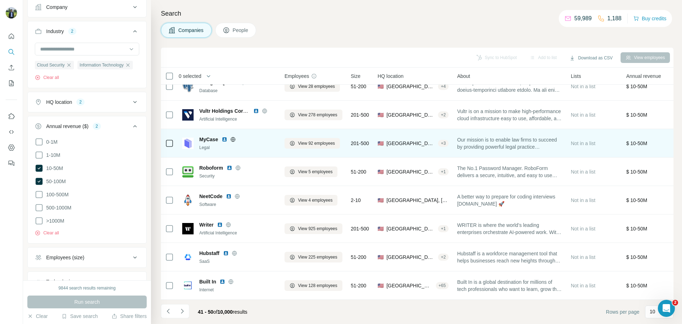
scroll to position [73, 0]
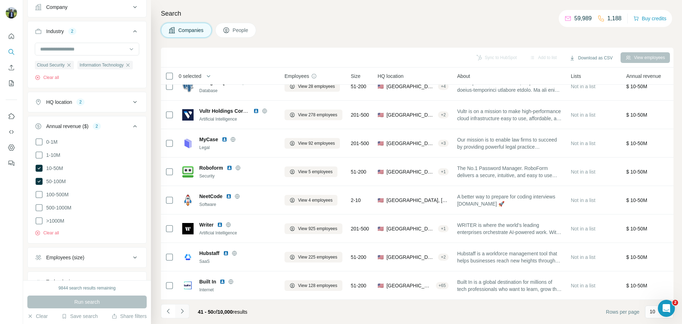
click at [182, 313] on icon "Navigate to next page" at bounding box center [182, 310] width 7 height 7
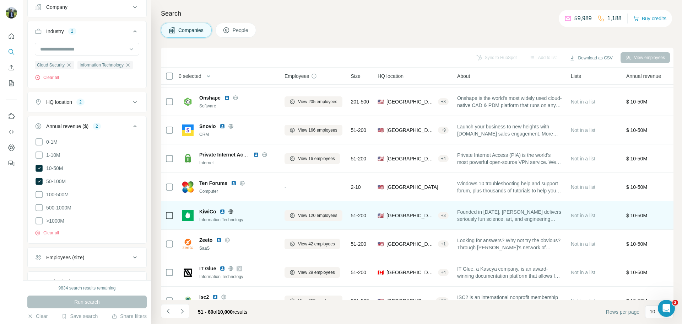
scroll to position [43, 0]
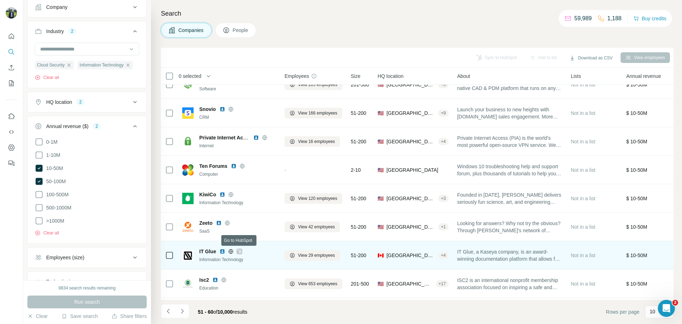
click at [238, 252] on icon at bounding box center [239, 251] width 4 height 6
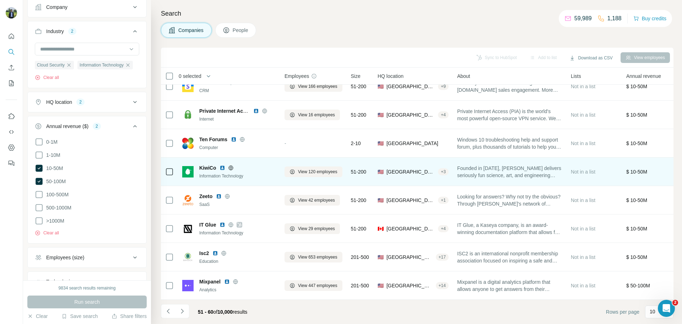
scroll to position [73, 0]
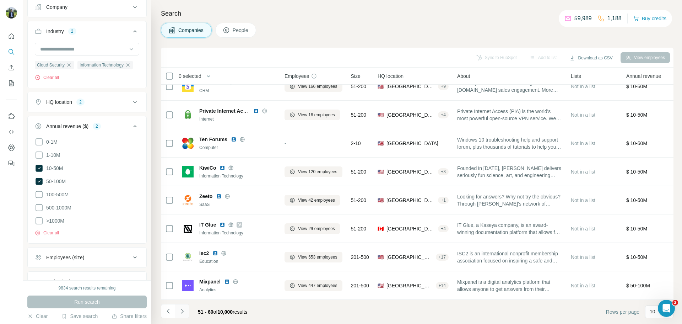
click at [186, 310] on button "Navigate to next page" at bounding box center [182, 311] width 14 height 14
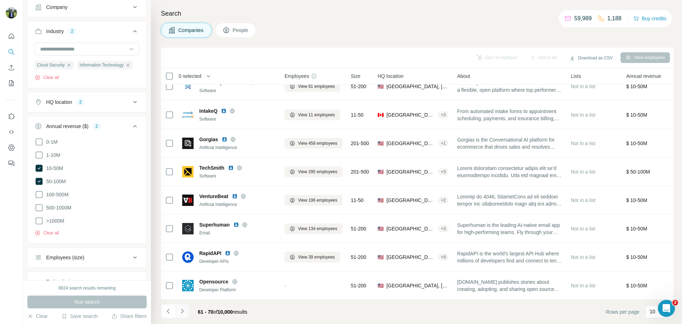
click at [179, 306] on button "Navigate to next page" at bounding box center [182, 311] width 14 height 14
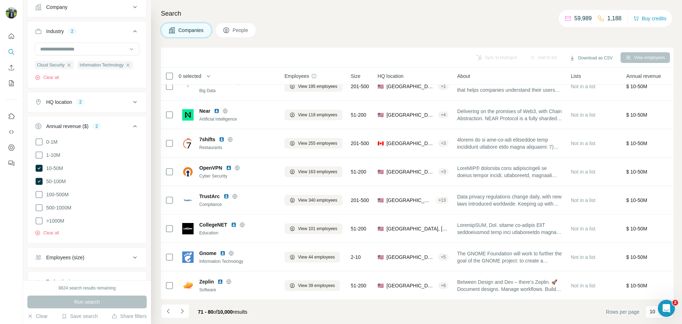
scroll to position [0, 0]
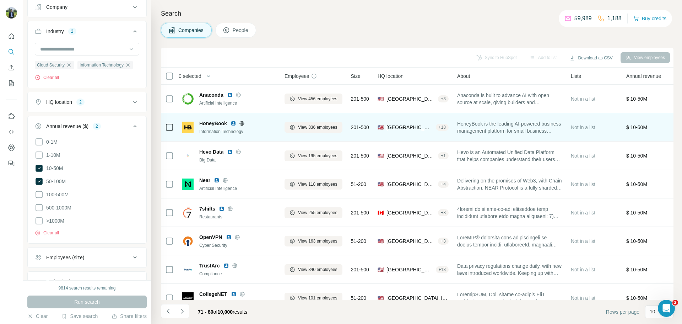
click at [235, 123] on img at bounding box center [234, 124] width 6 height 6
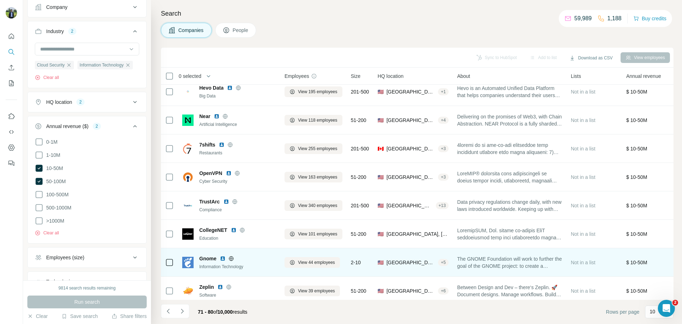
scroll to position [73, 0]
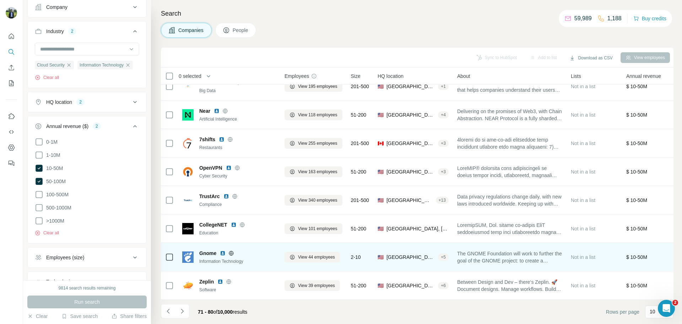
click at [224, 250] on img at bounding box center [223, 253] width 6 height 6
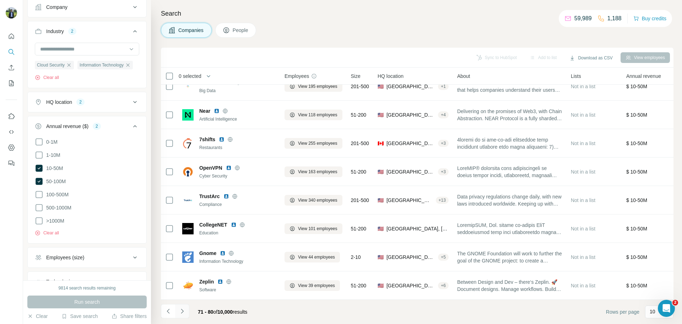
click at [187, 311] on button "Navigate to next page" at bounding box center [182, 311] width 14 height 14
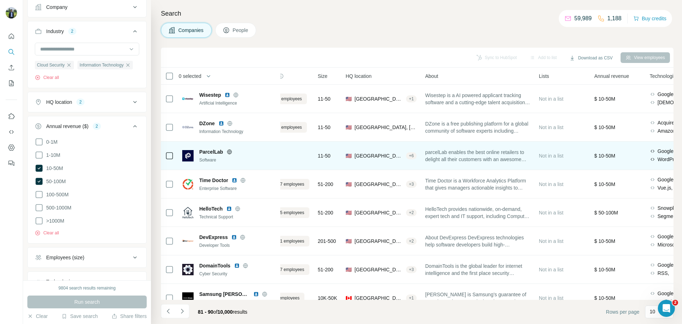
scroll to position [0, 0]
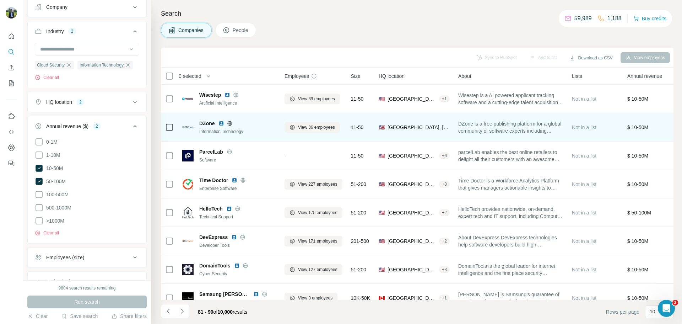
click at [221, 123] on img at bounding box center [222, 124] width 6 height 6
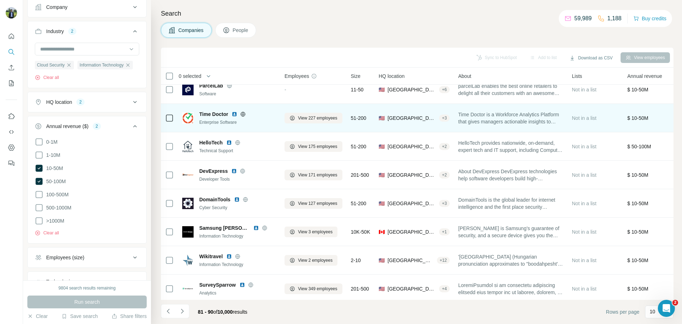
scroll to position [73, 0]
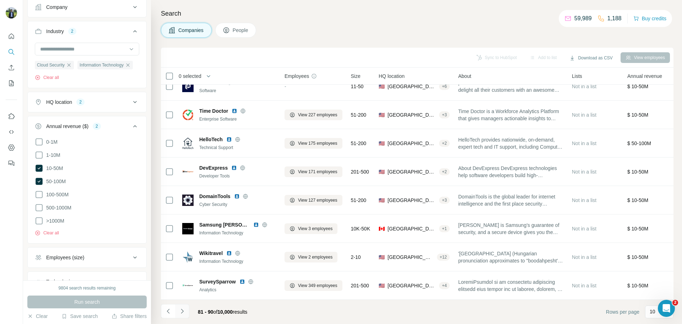
click at [182, 306] on button "Navigate to next page" at bounding box center [182, 311] width 14 height 14
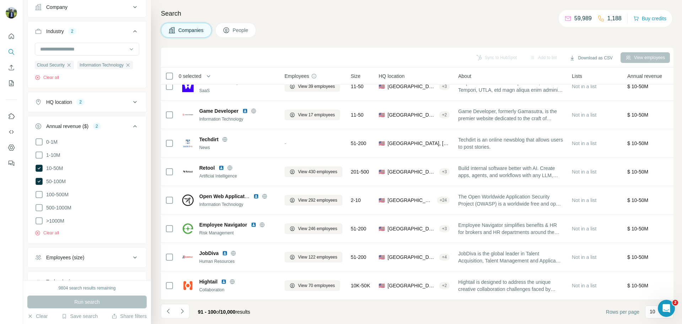
scroll to position [0, 0]
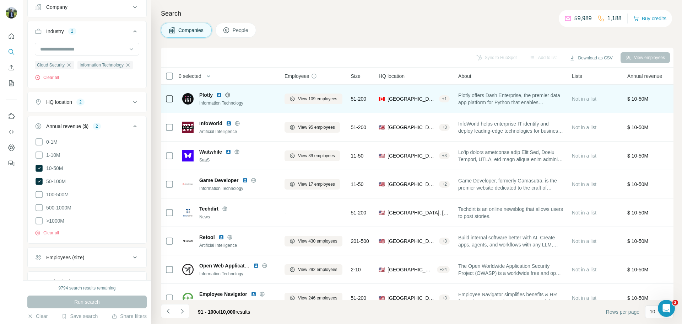
click at [218, 95] on img at bounding box center [219, 95] width 6 height 6
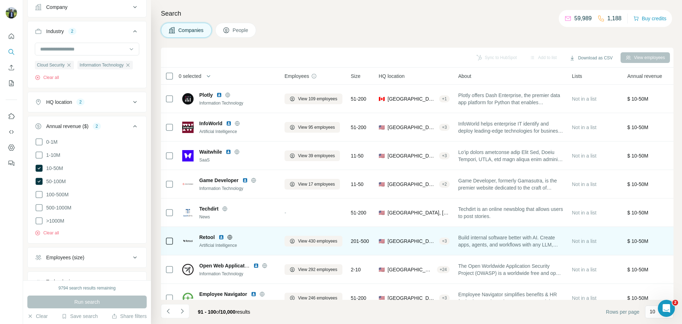
scroll to position [73, 0]
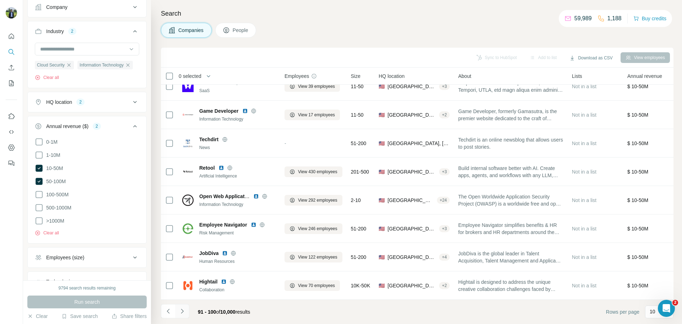
click at [182, 315] on button "Navigate to next page" at bounding box center [182, 311] width 14 height 14
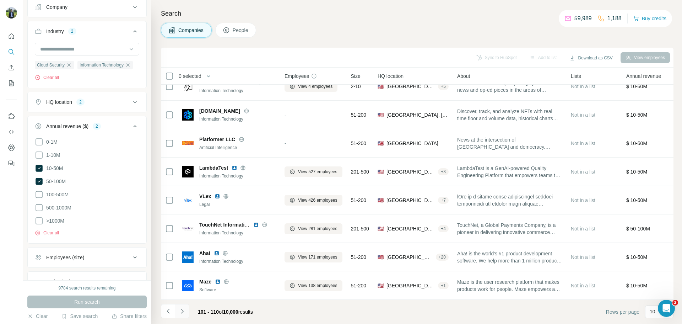
scroll to position [0, 0]
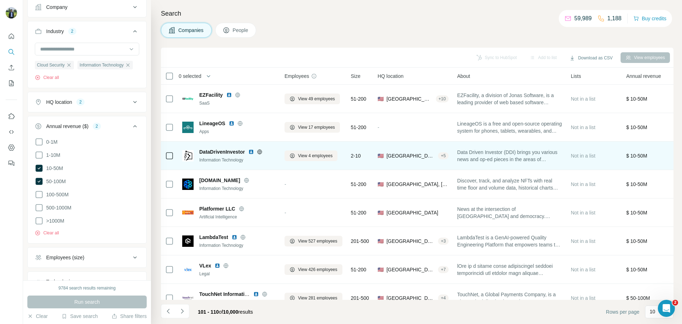
click at [250, 151] on img at bounding box center [251, 152] width 6 height 6
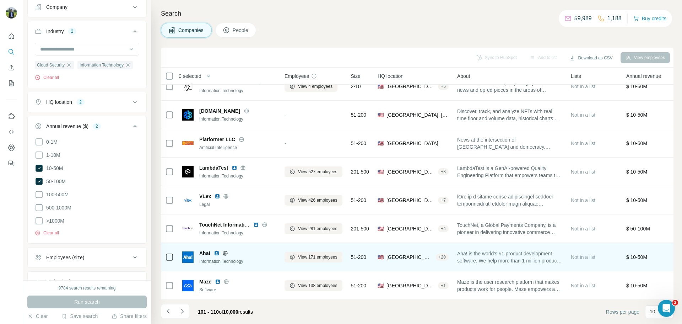
click at [218, 250] on img at bounding box center [217, 253] width 6 height 6
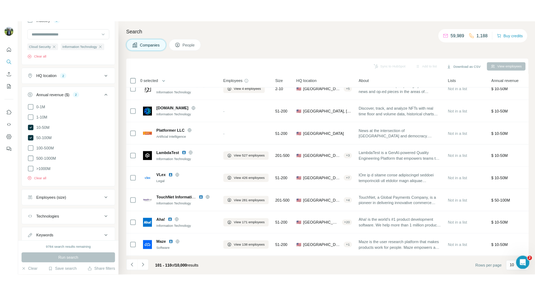
scroll to position [148, 0]
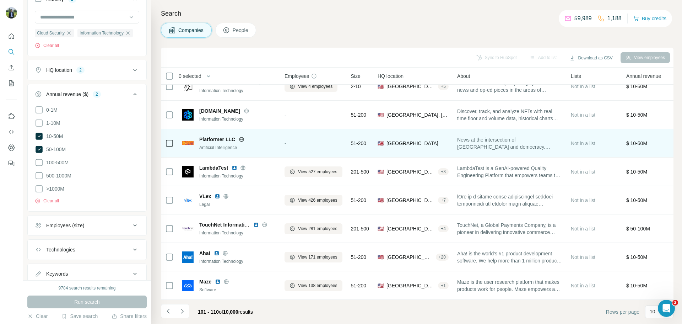
drag, startPoint x: 170, startPoint y: 200, endPoint x: 187, endPoint y: 128, distance: 73.9
click at [0, 0] on tbody "EZFacility SaaS View 49 employees 51-200 🇺🇸 United States, New York + 10 EZFaci…" at bounding box center [0, 0] width 0 height 0
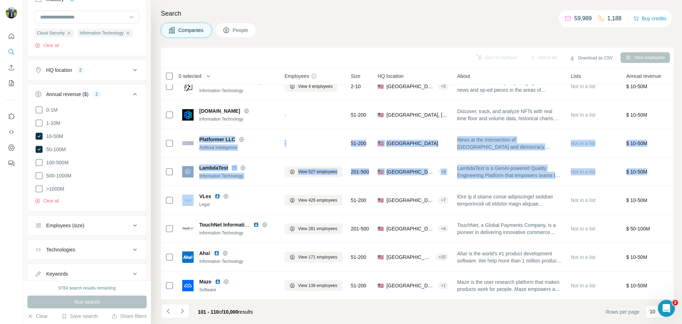
click at [157, 191] on div "Search Companies People Sync to HubSpot Add to list Download as CSV View employ…" at bounding box center [416, 162] width 531 height 324
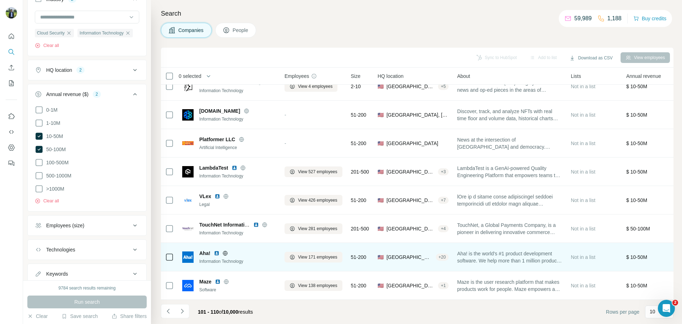
click at [215, 250] on img at bounding box center [217, 253] width 6 height 6
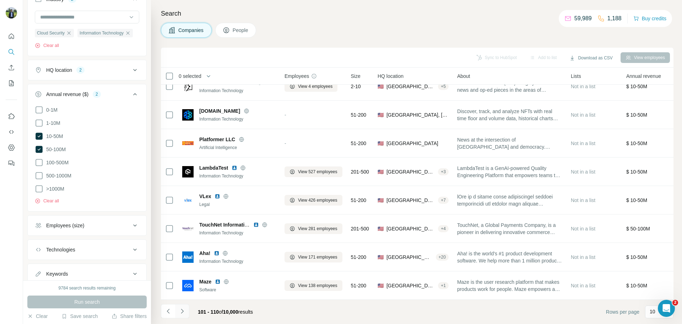
click at [181, 306] on button "Navigate to next page" at bounding box center [182, 311] width 14 height 14
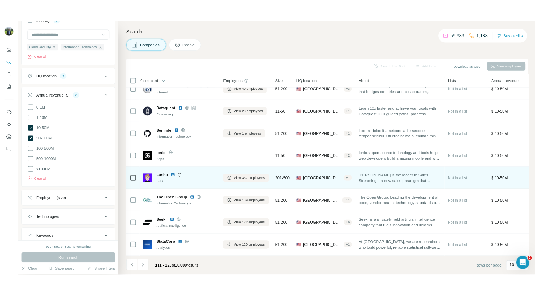
scroll to position [3887, 0]
